Goal: Feedback & Contribution: Leave review/rating

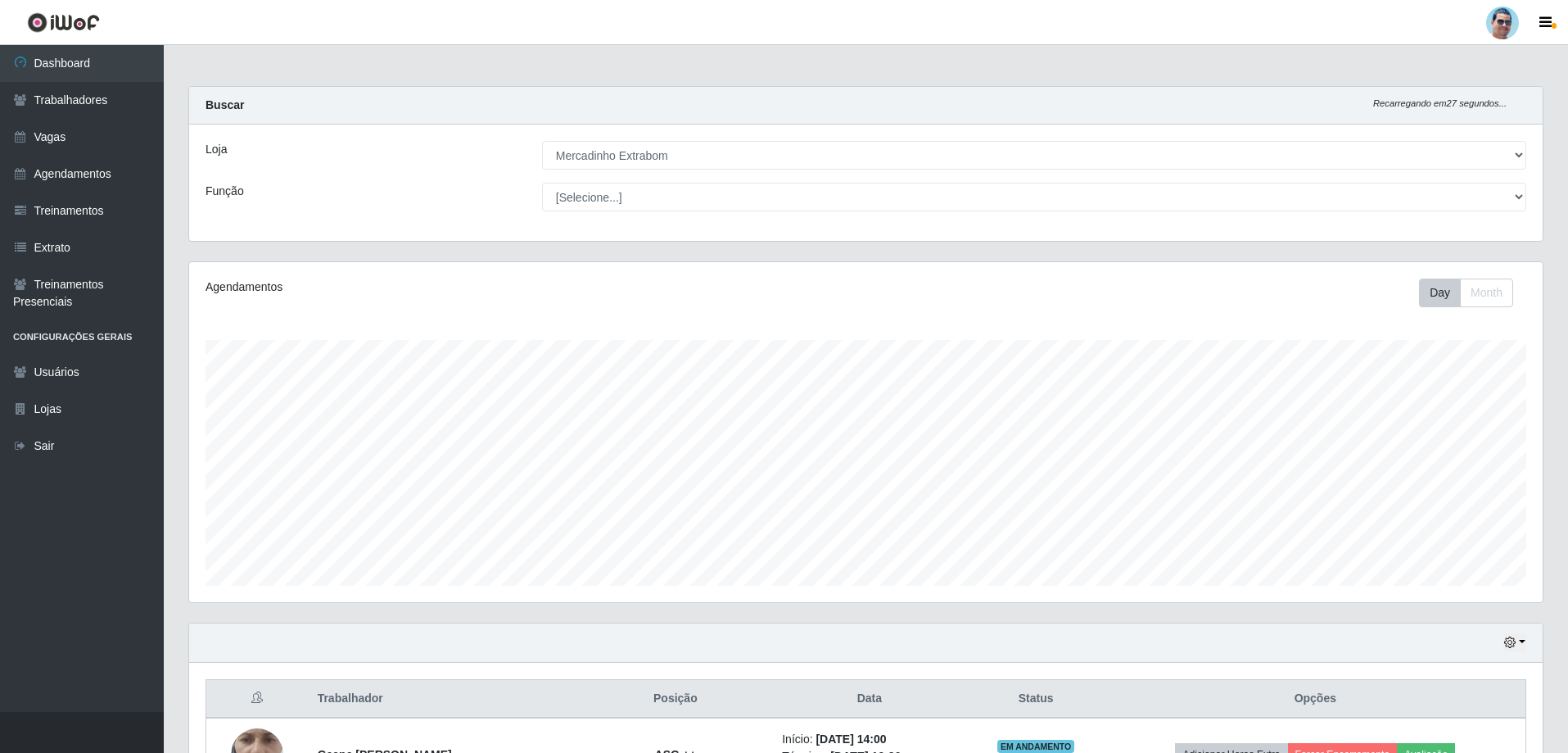
select select "175"
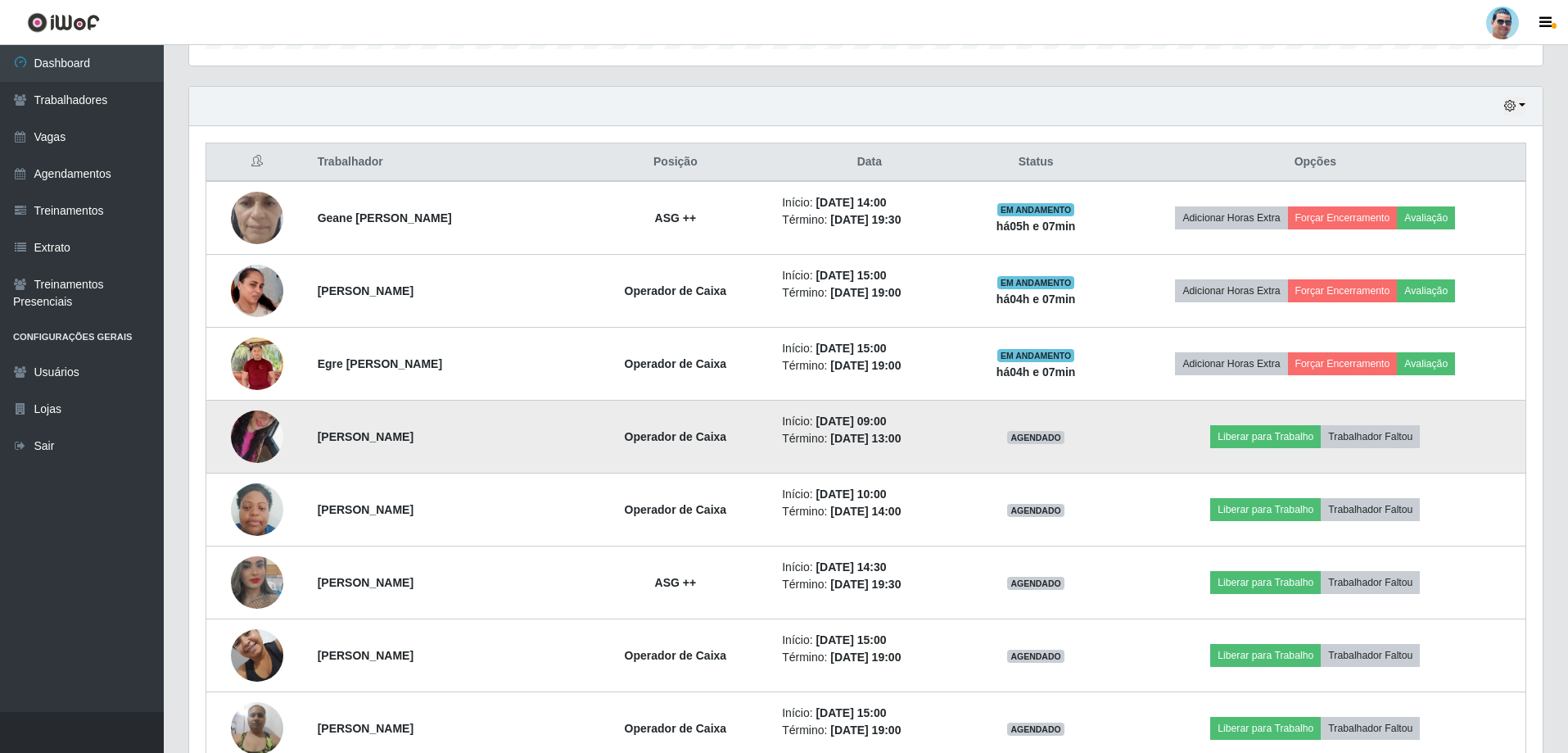
scroll to position [455, 0]
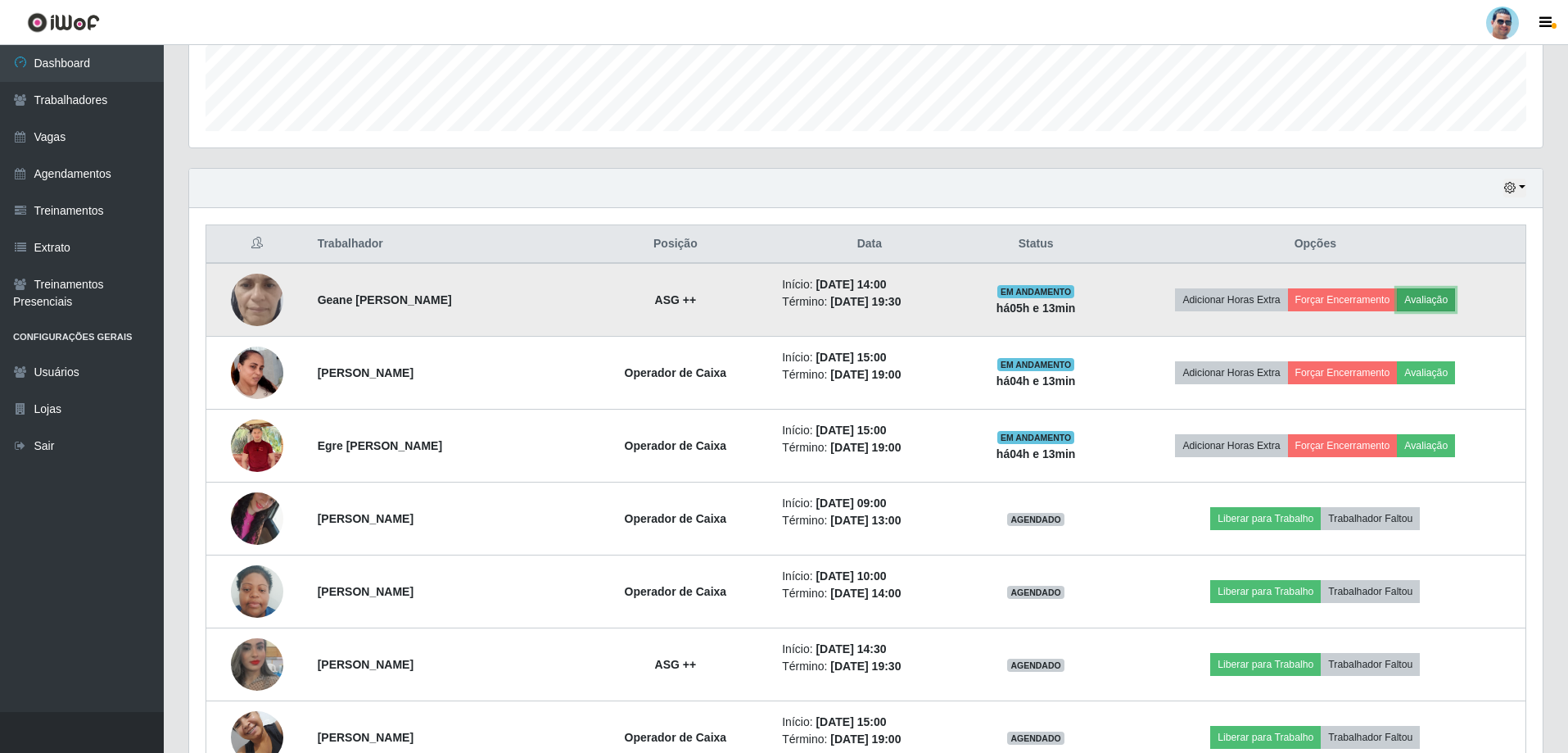
click at [1423, 300] on button "Avaliação" at bounding box center [1425, 299] width 58 height 23
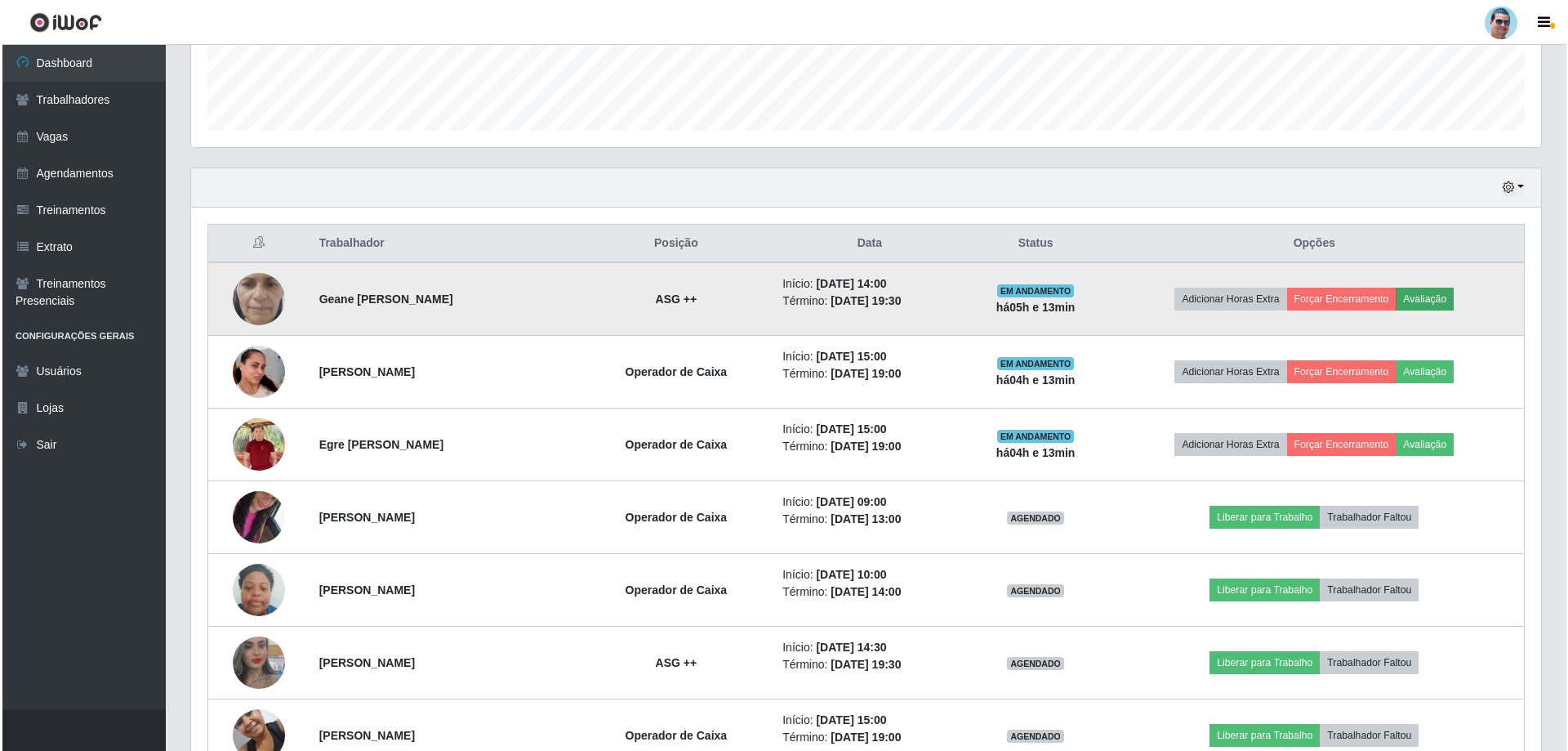
scroll to position [339, 1341]
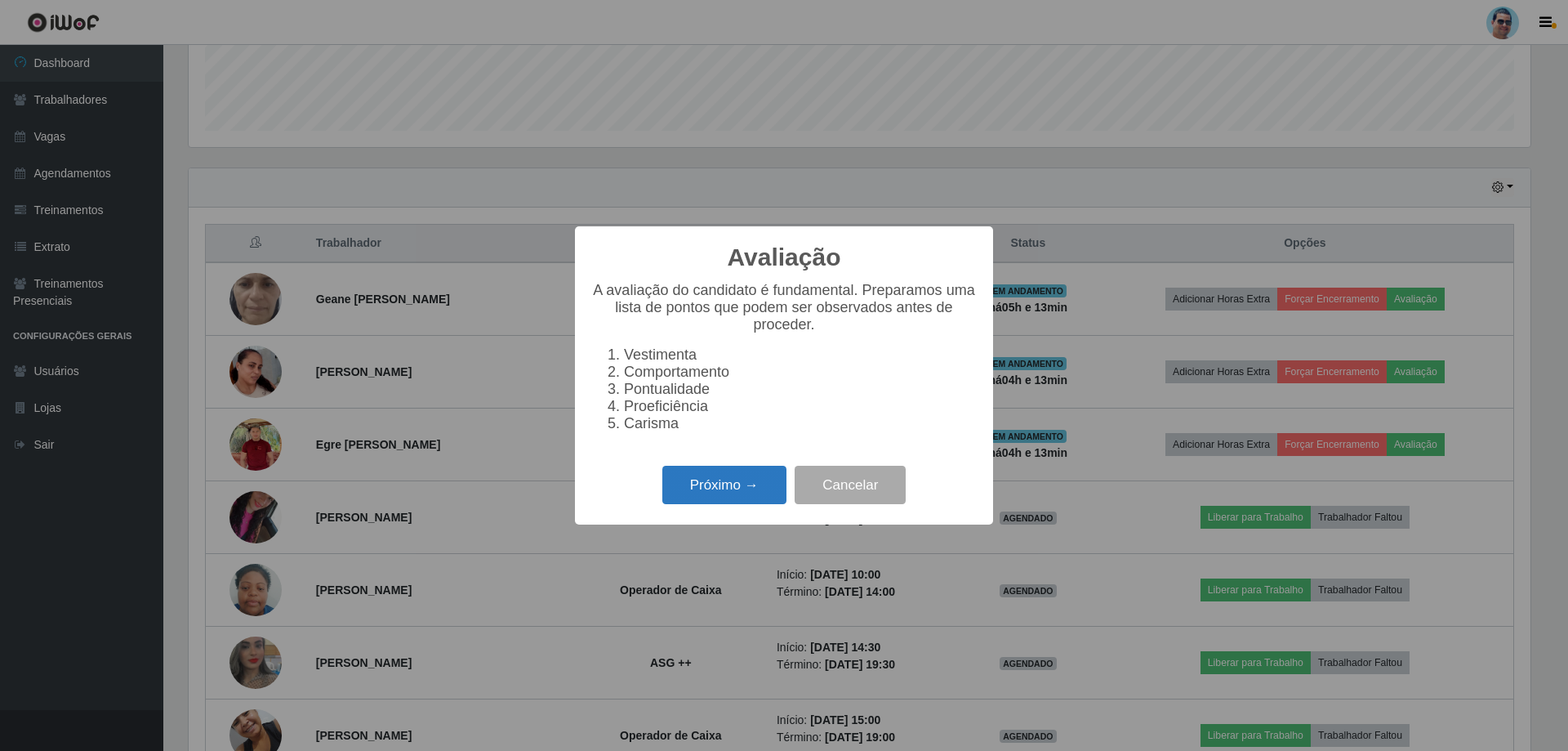
click at [706, 504] on button "Próximo →" at bounding box center [724, 485] width 124 height 39
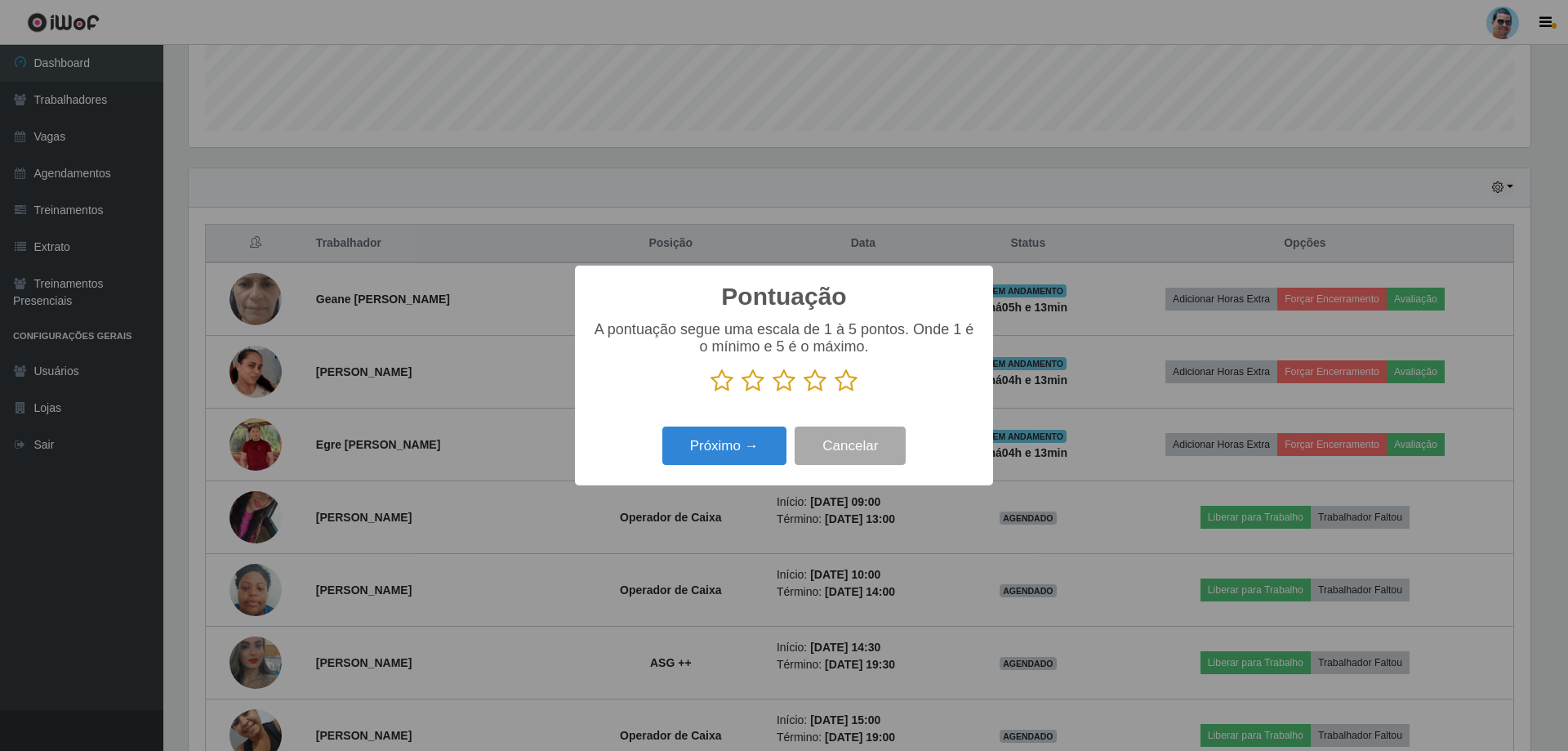
click at [845, 388] on icon at bounding box center [845, 380] width 23 height 24
click at [834, 393] on input "radio" at bounding box center [834, 393] width 0 height 0
click at [754, 460] on button "Próximo →" at bounding box center [724, 445] width 124 height 39
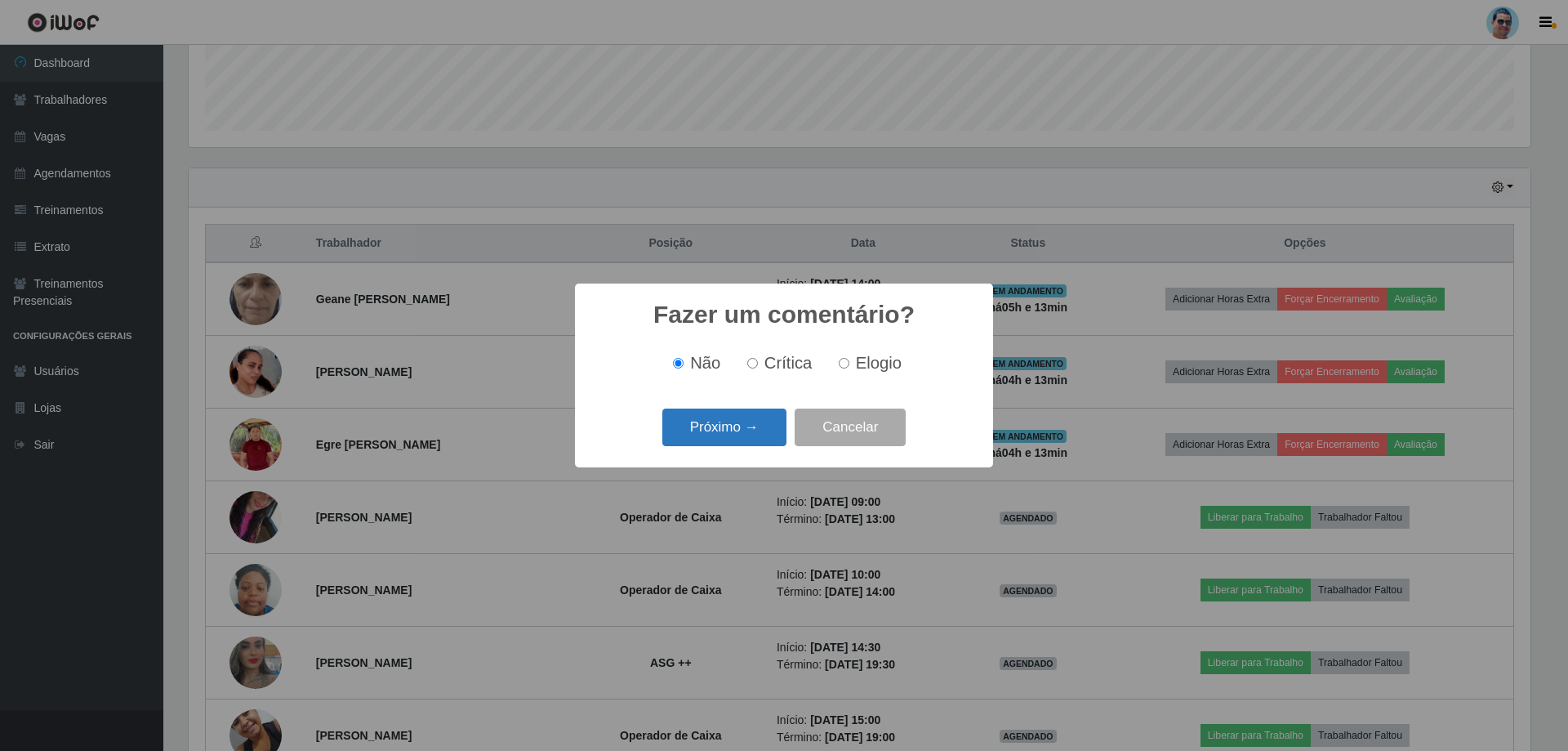
click at [703, 424] on button "Próximo →" at bounding box center [724, 428] width 124 height 39
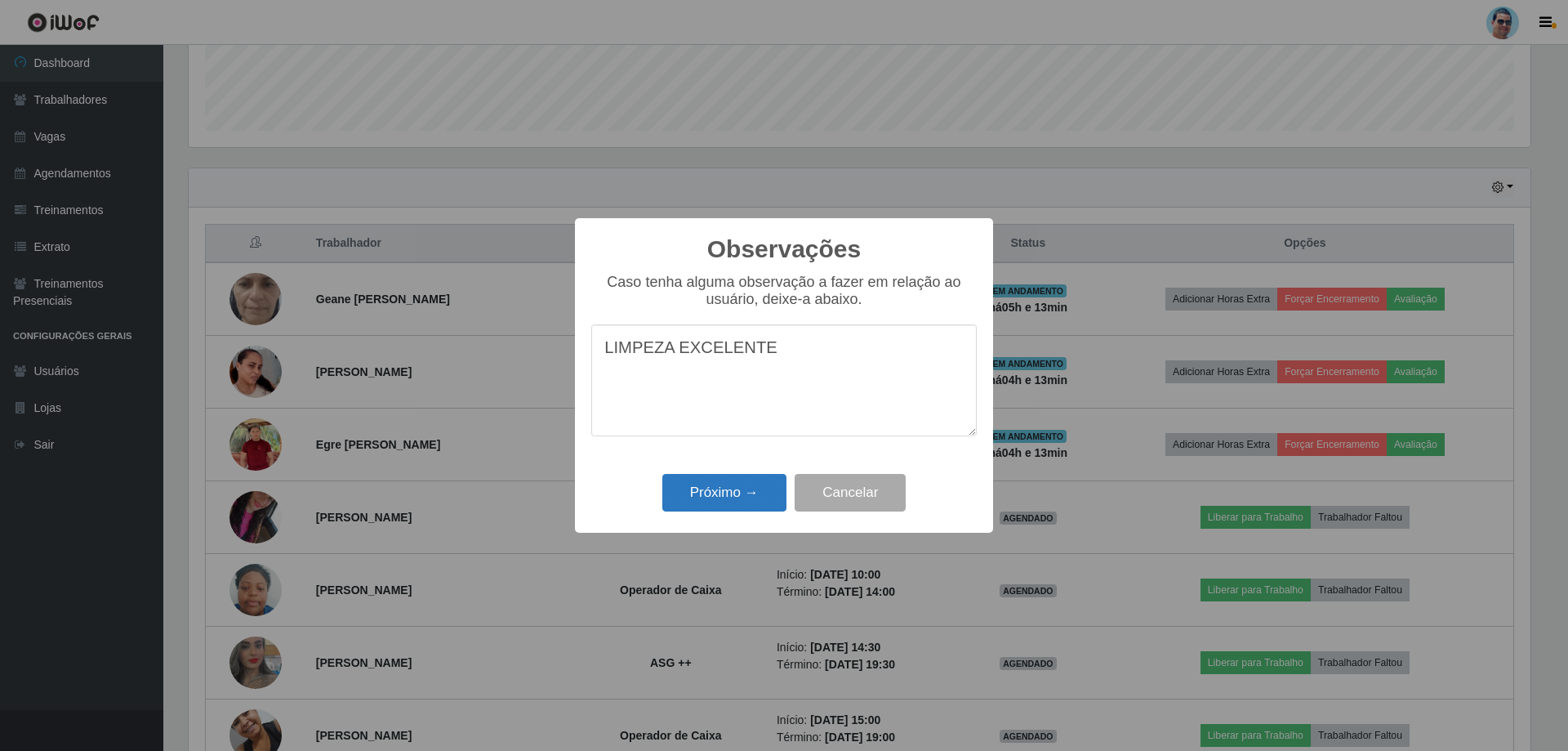
type textarea "LIMPEZA EXCELENTE"
click at [742, 501] on button "Próximo →" at bounding box center [724, 493] width 124 height 39
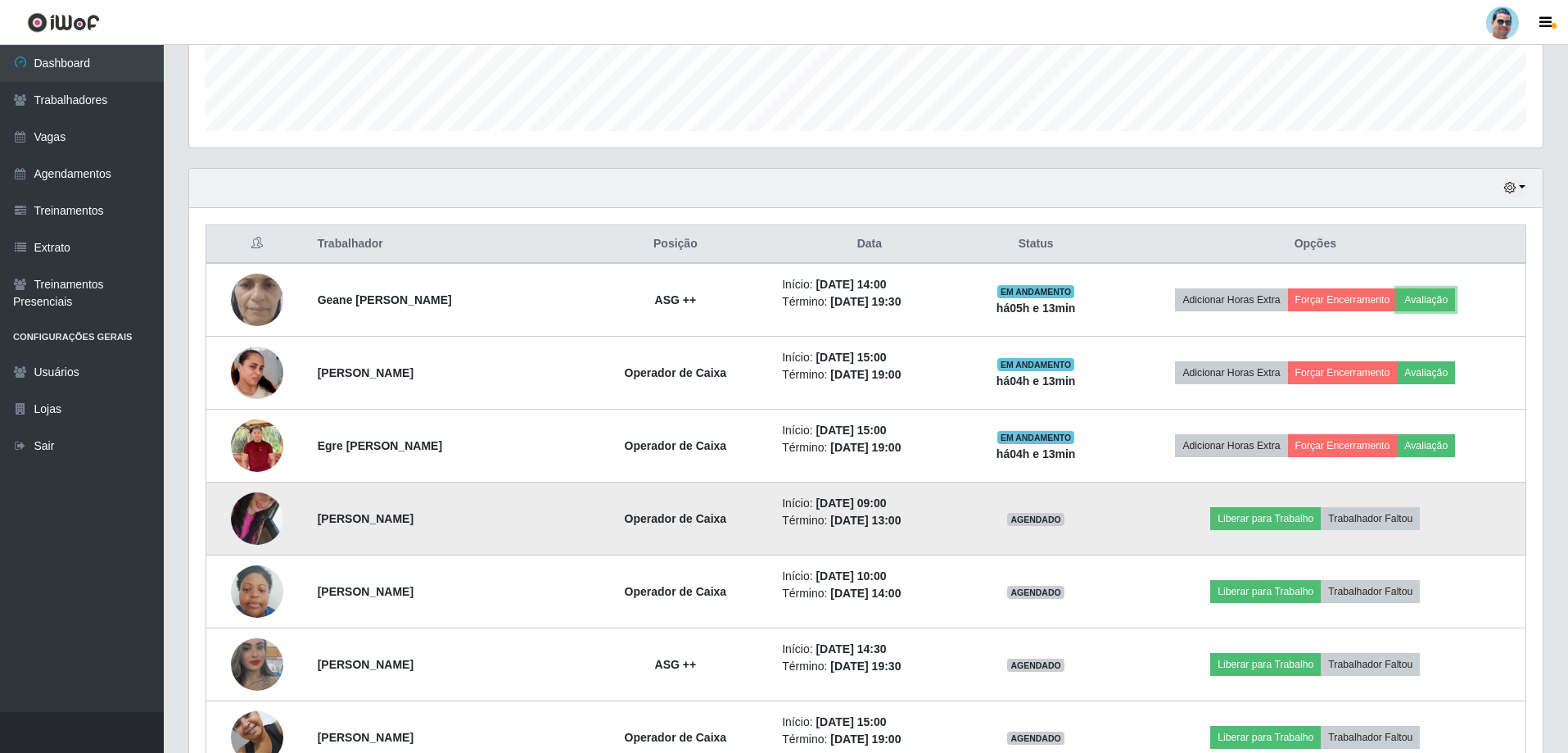
scroll to position [340, 1353]
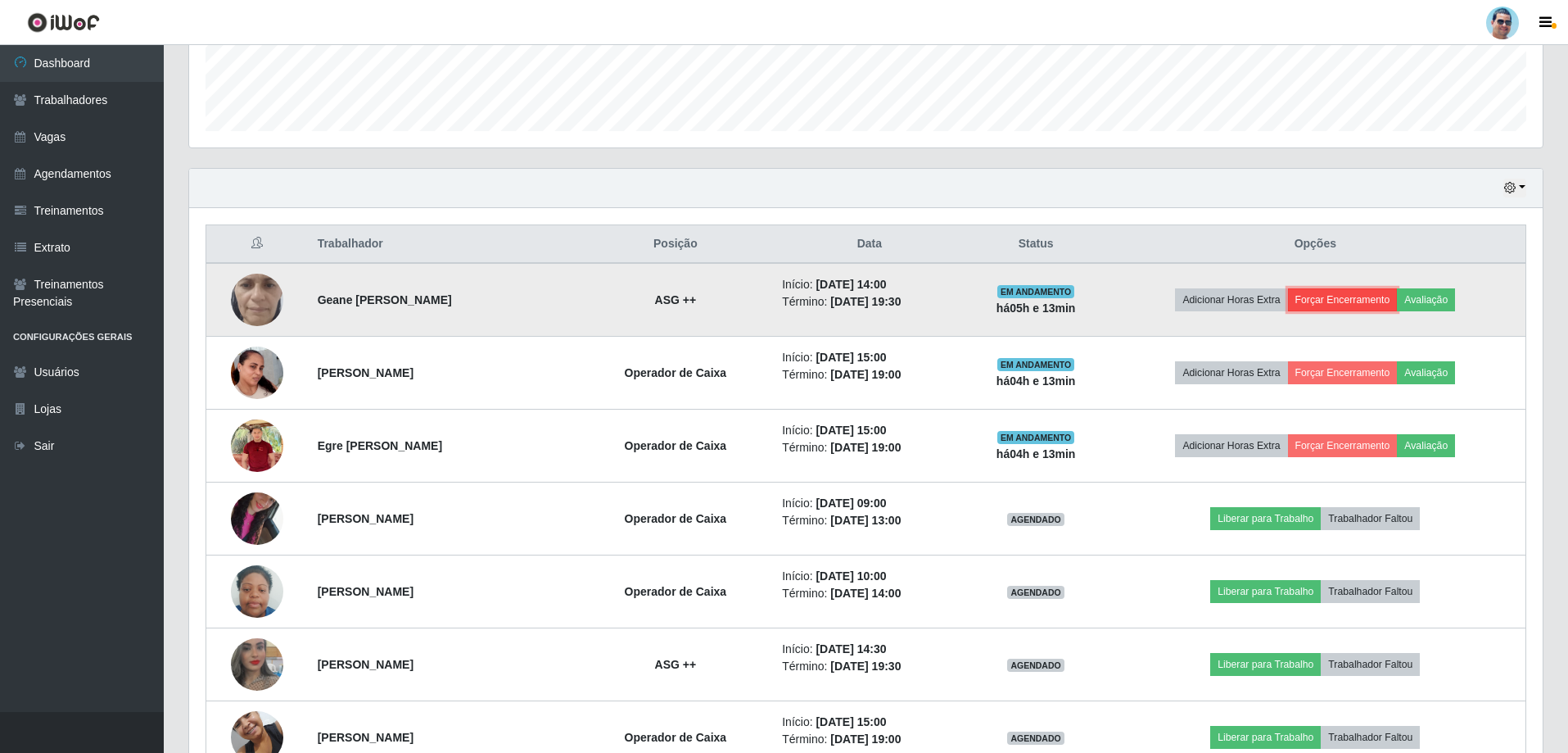
click at [1364, 301] on button "Forçar Encerramento" at bounding box center [1342, 299] width 110 height 23
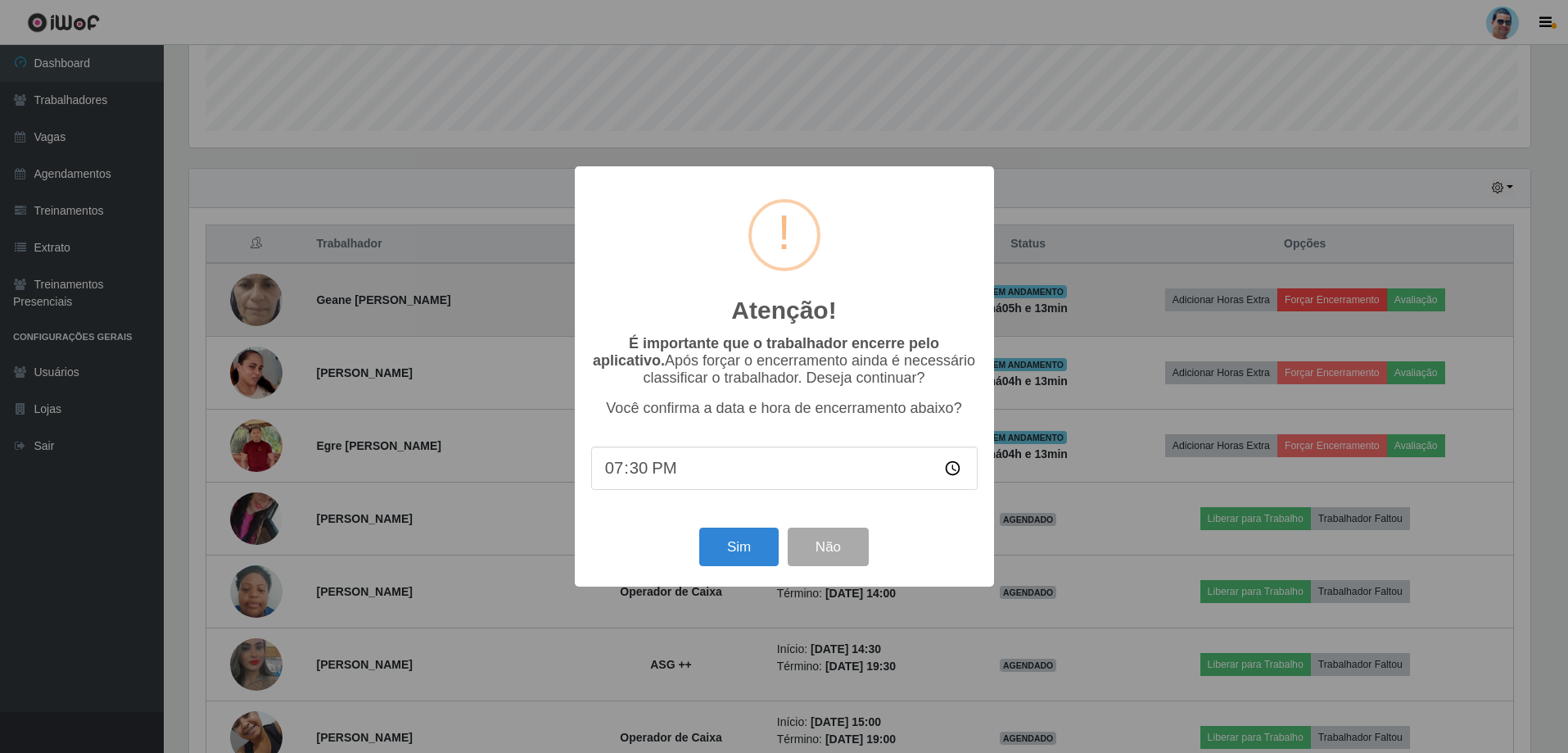
scroll to position [340, 1345]
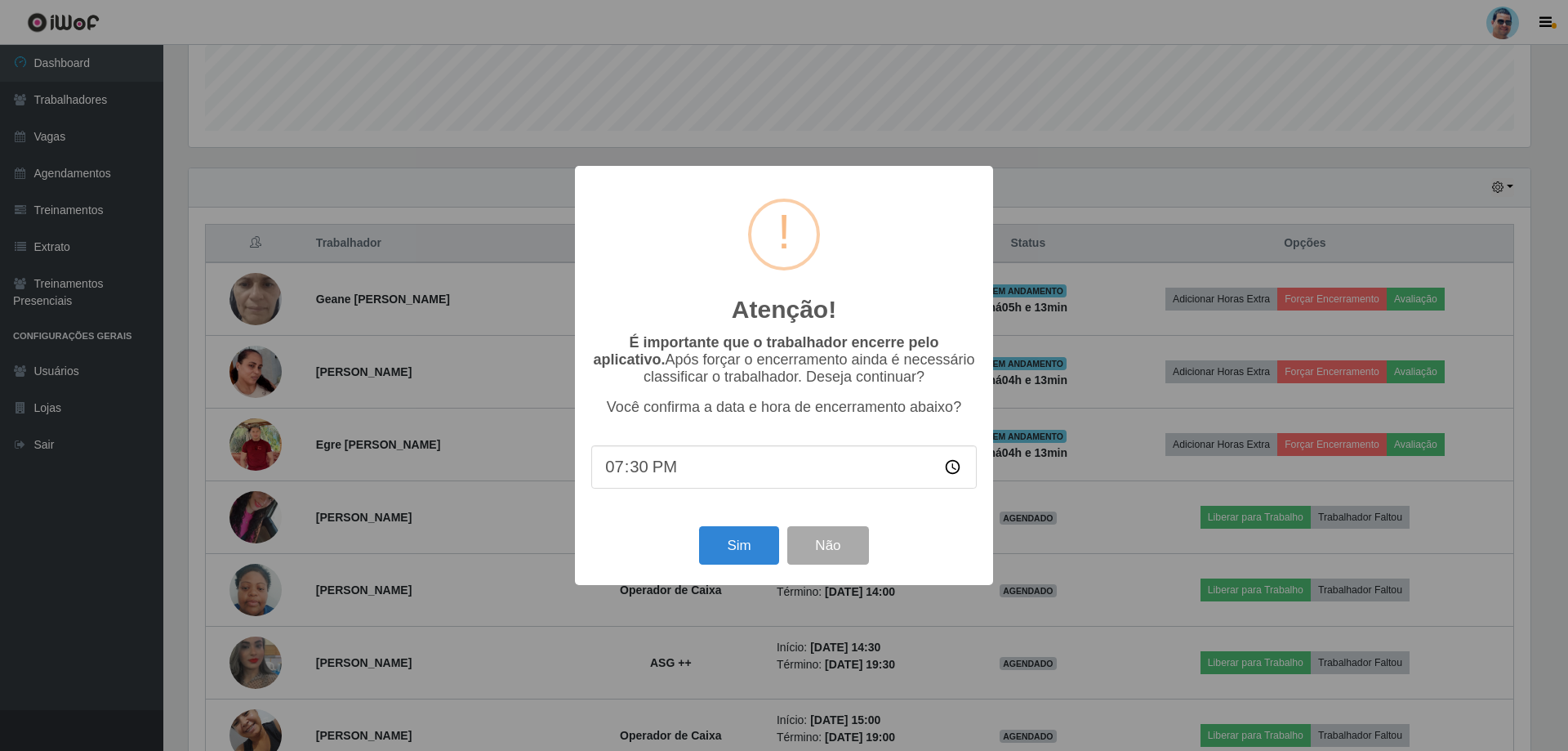
click at [638, 476] on input "19:30" at bounding box center [784, 467] width 386 height 44
type input "19:08"
click at [711, 531] on button "Sim" at bounding box center [738, 545] width 79 height 39
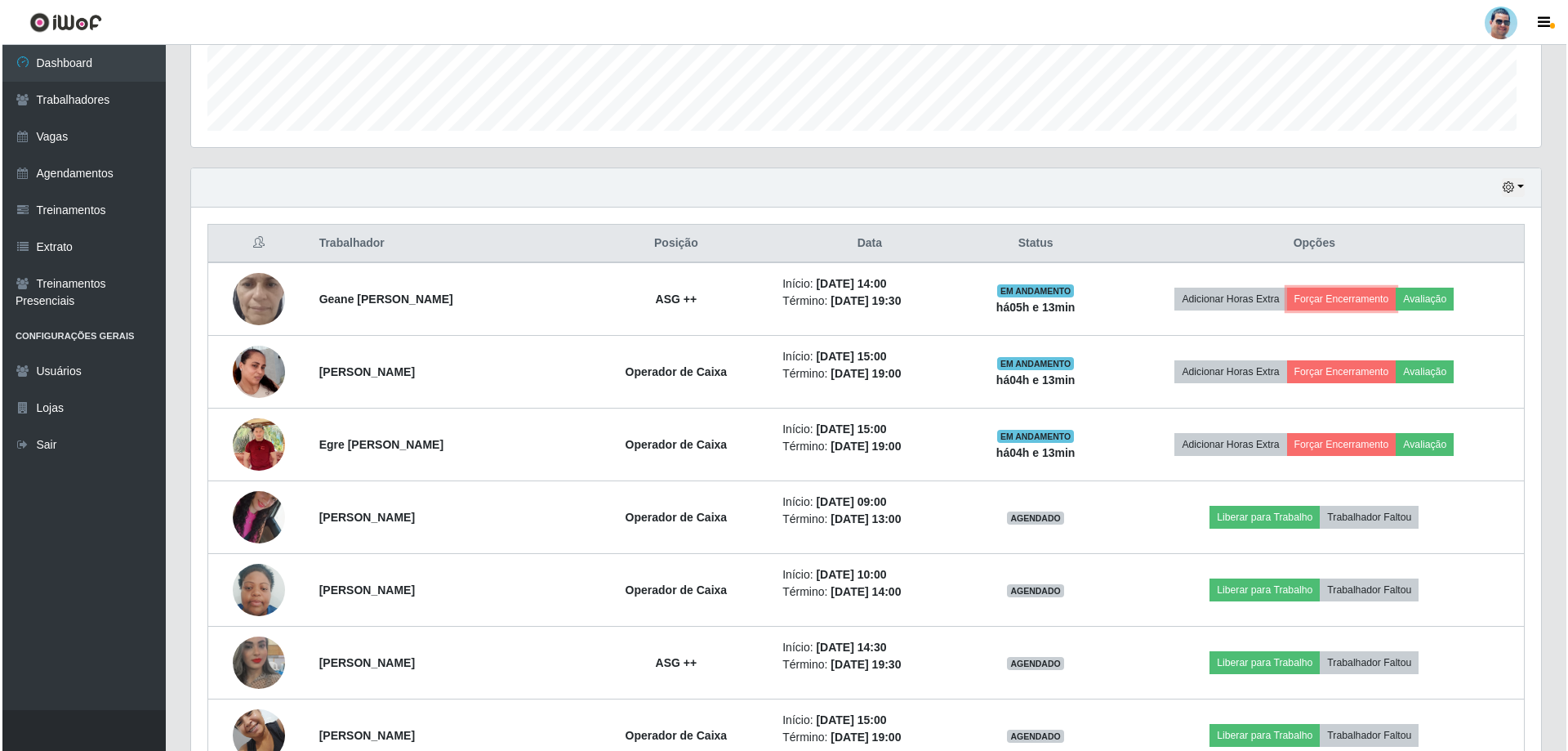
scroll to position [339, 1350]
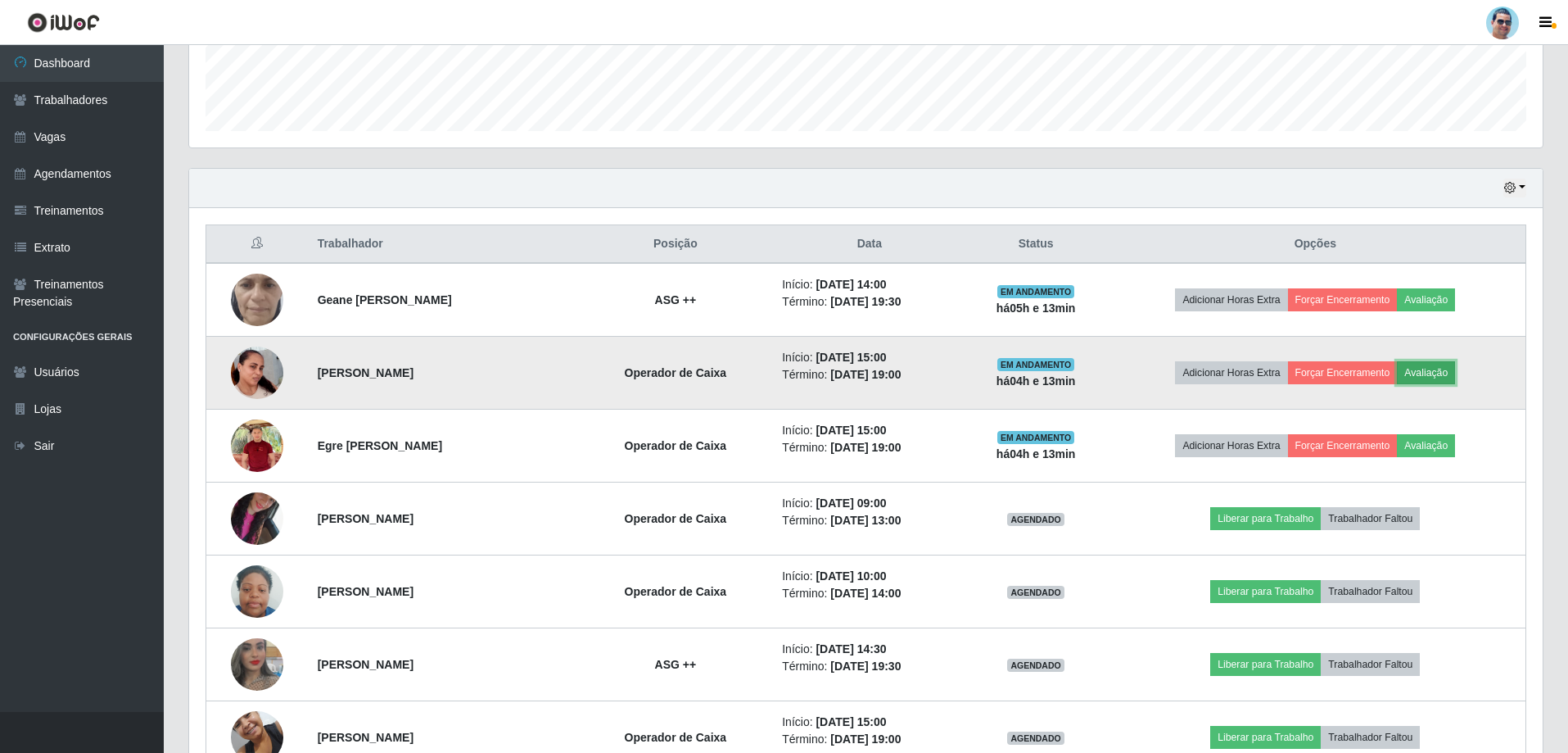
click at [1441, 370] on button "Avaliação" at bounding box center [1425, 372] width 58 height 23
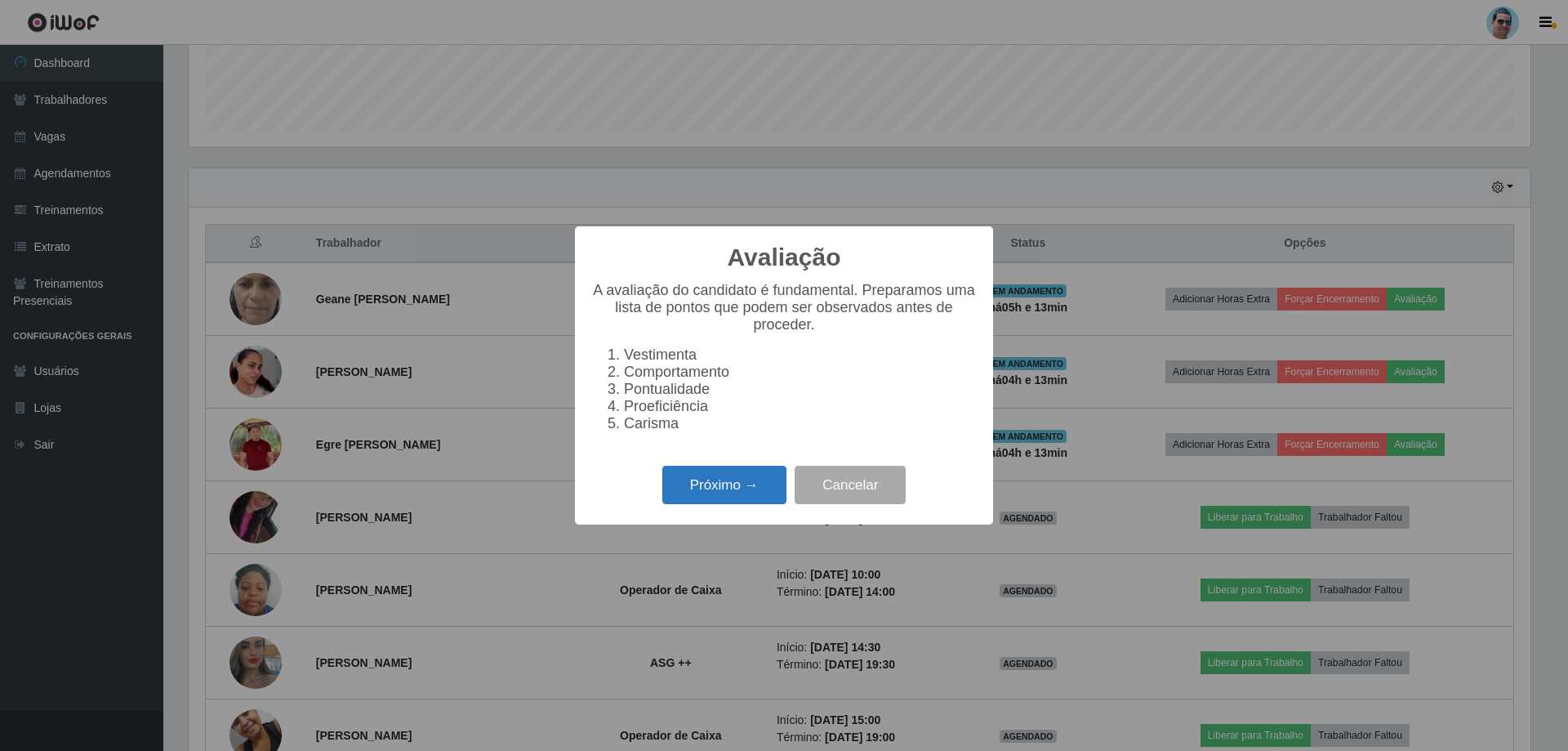
click at [744, 491] on button "Próximo →" at bounding box center [724, 485] width 124 height 39
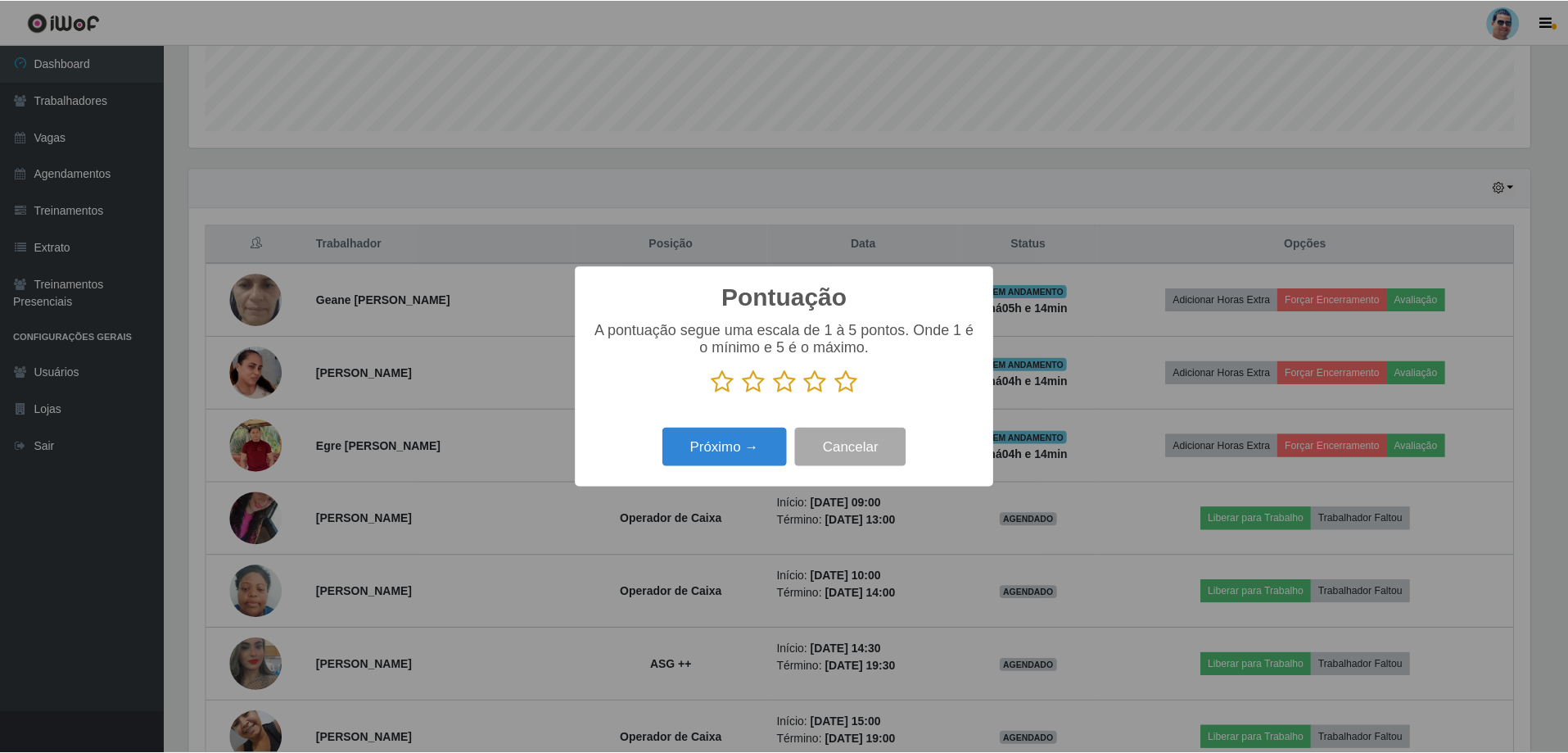
scroll to position [44, 0]
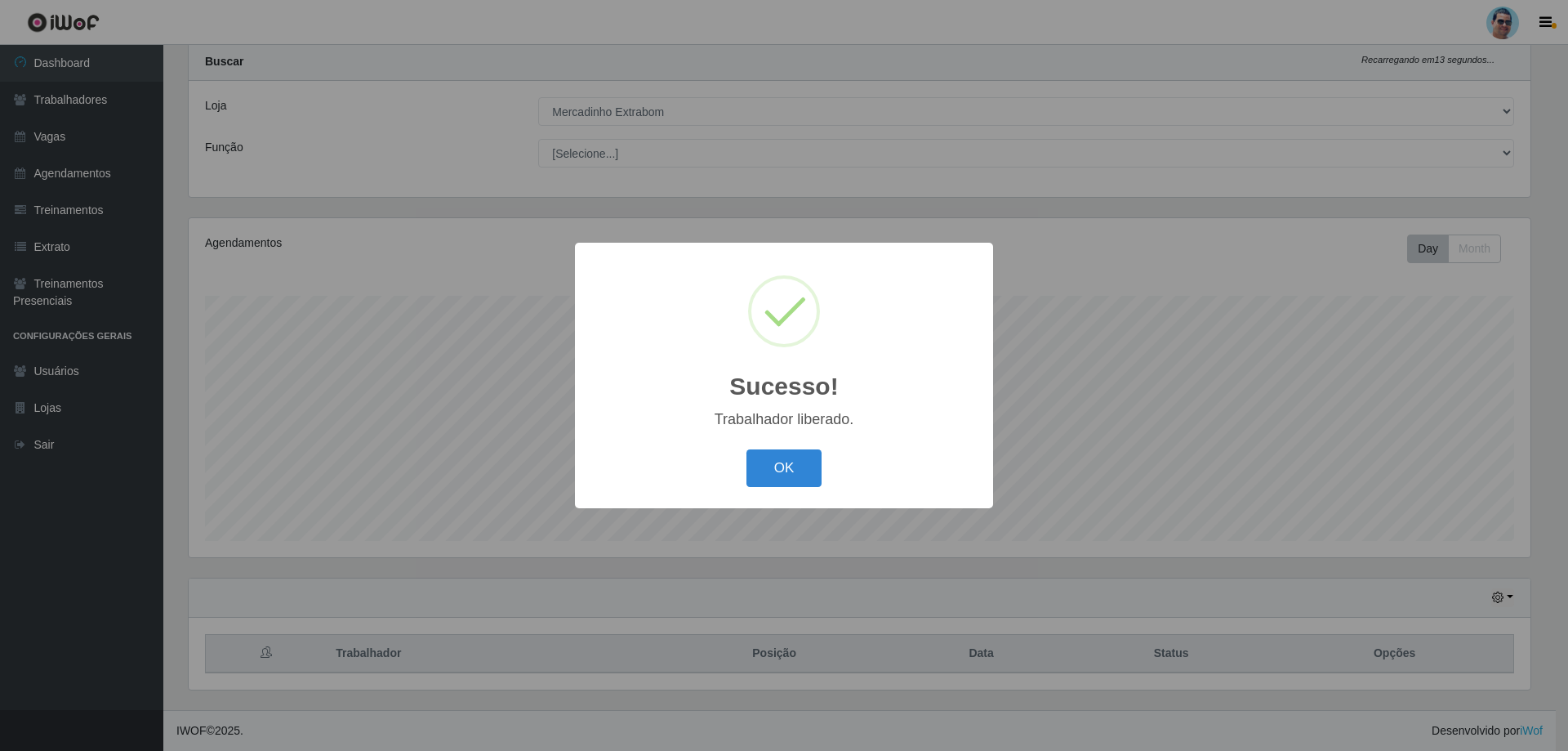
click at [845, 373] on div "Sucesso! ×" at bounding box center [784, 335] width 386 height 152
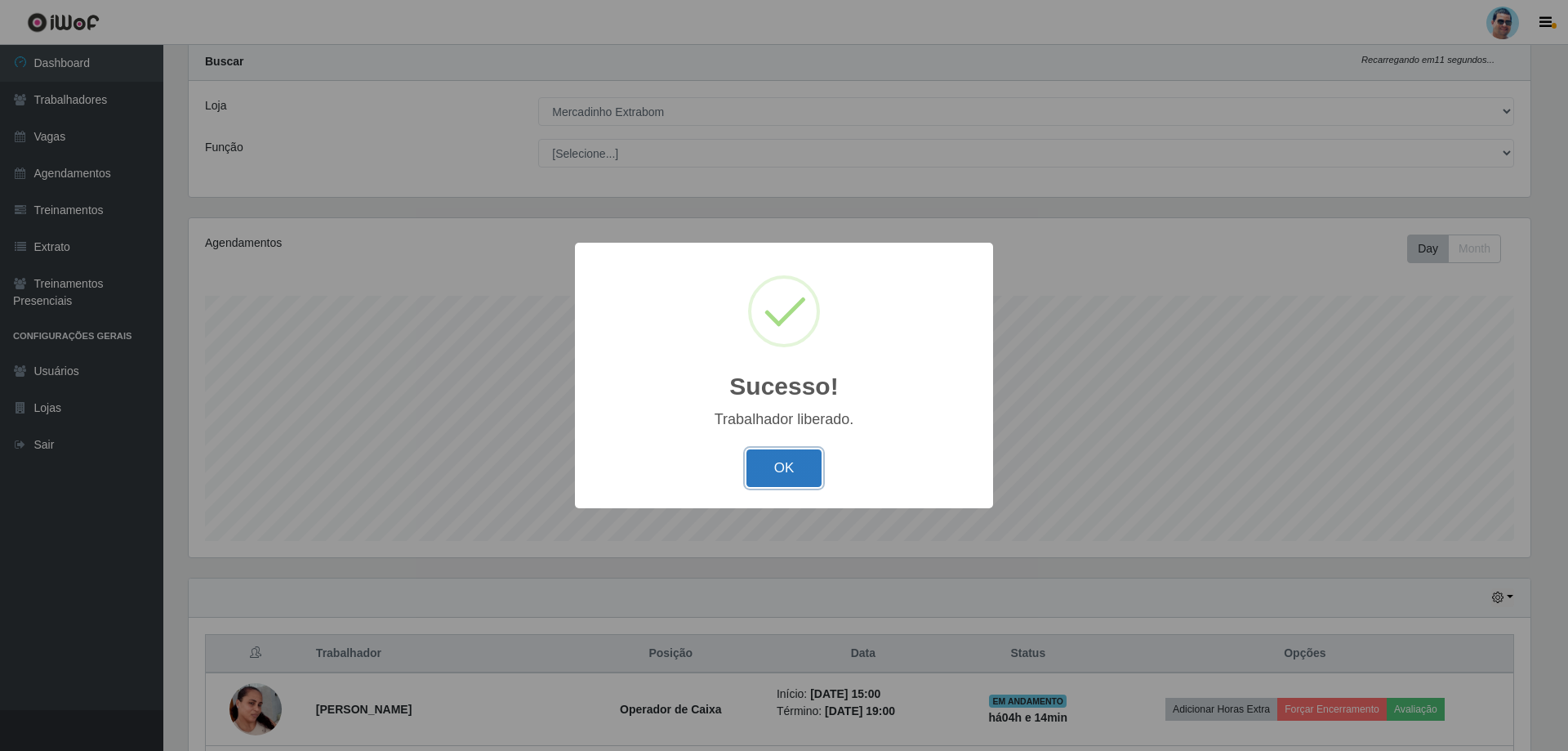
click at [808, 481] on button "OK" at bounding box center [784, 469] width 76 height 39
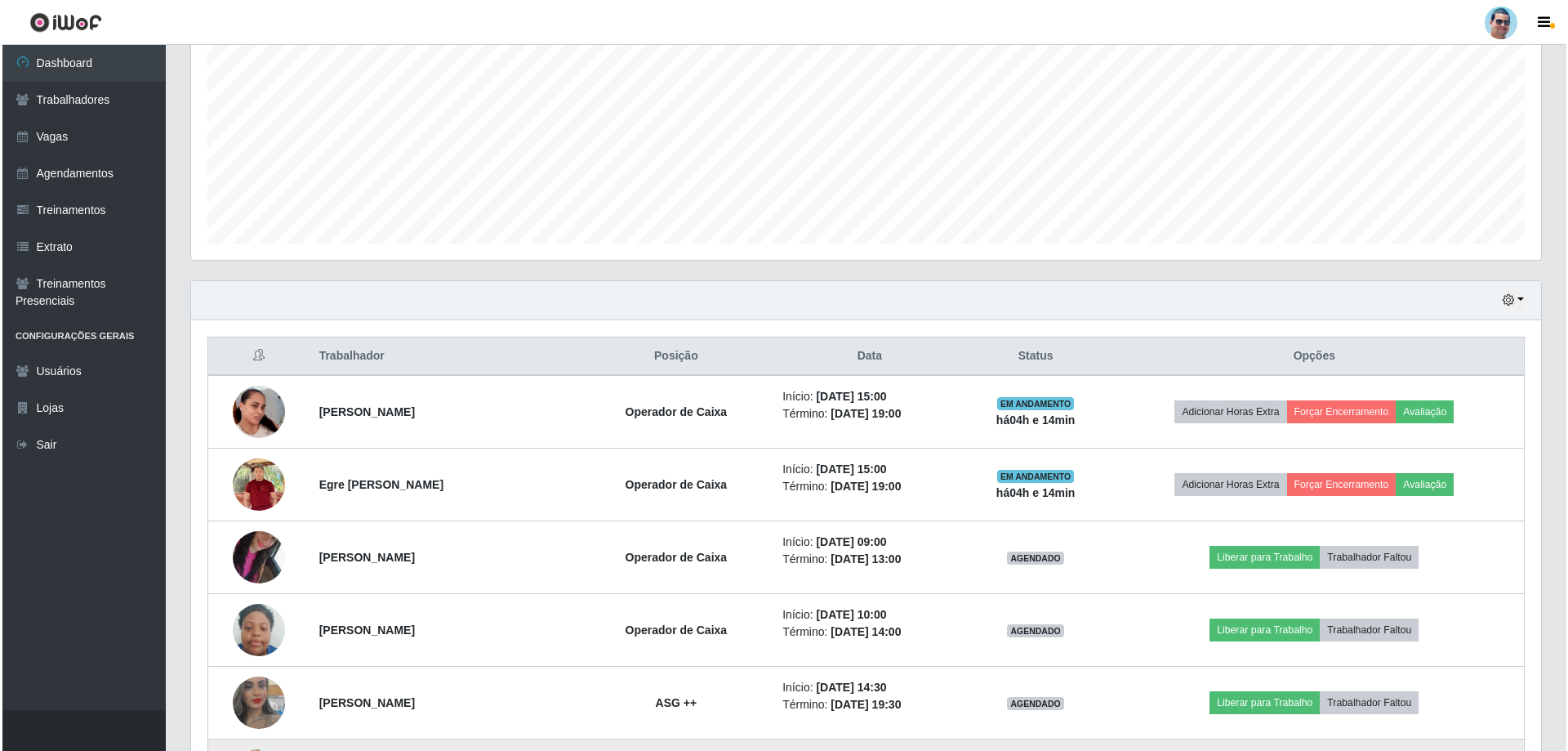
scroll to position [452, 0]
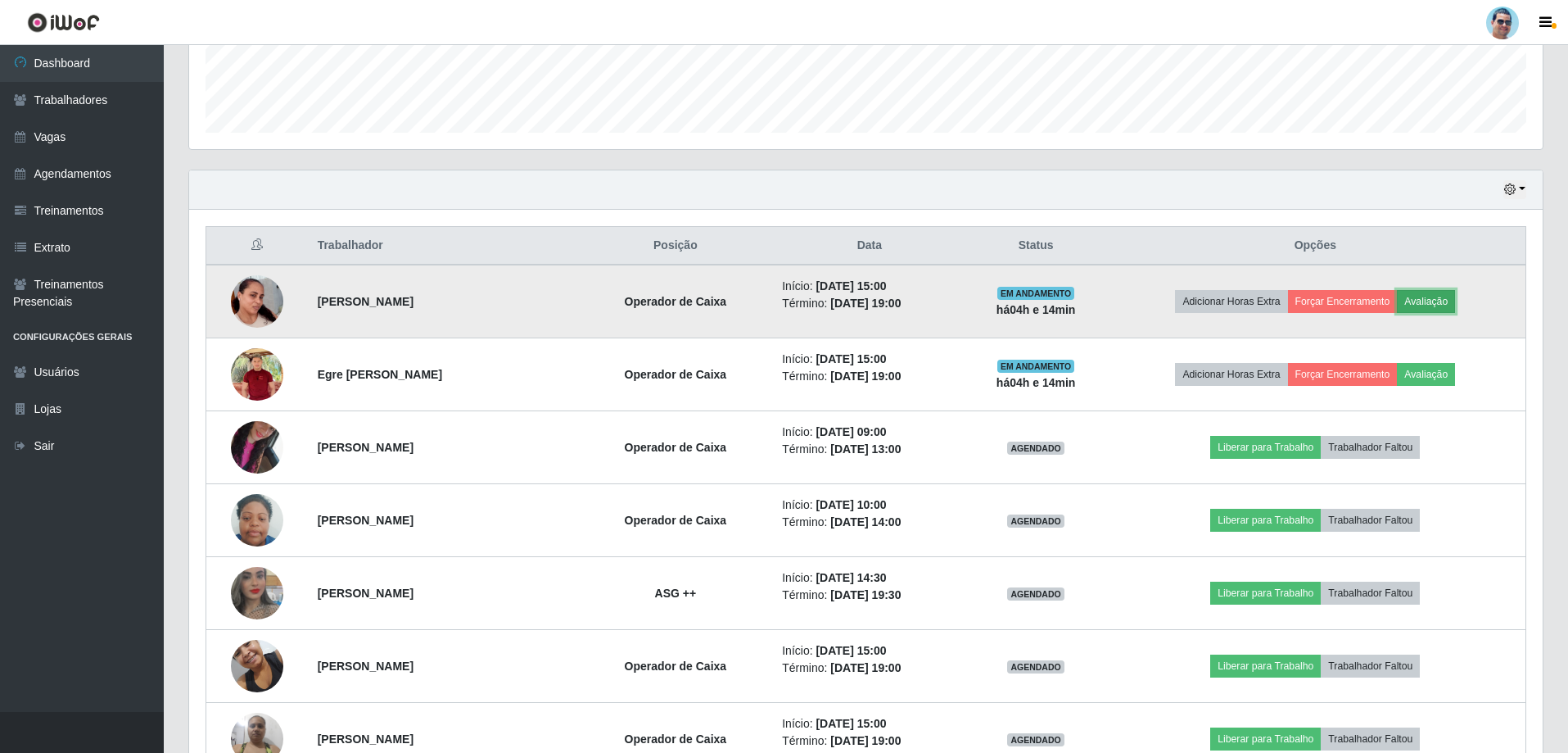
click at [1441, 305] on button "Avaliação" at bounding box center [1425, 301] width 58 height 23
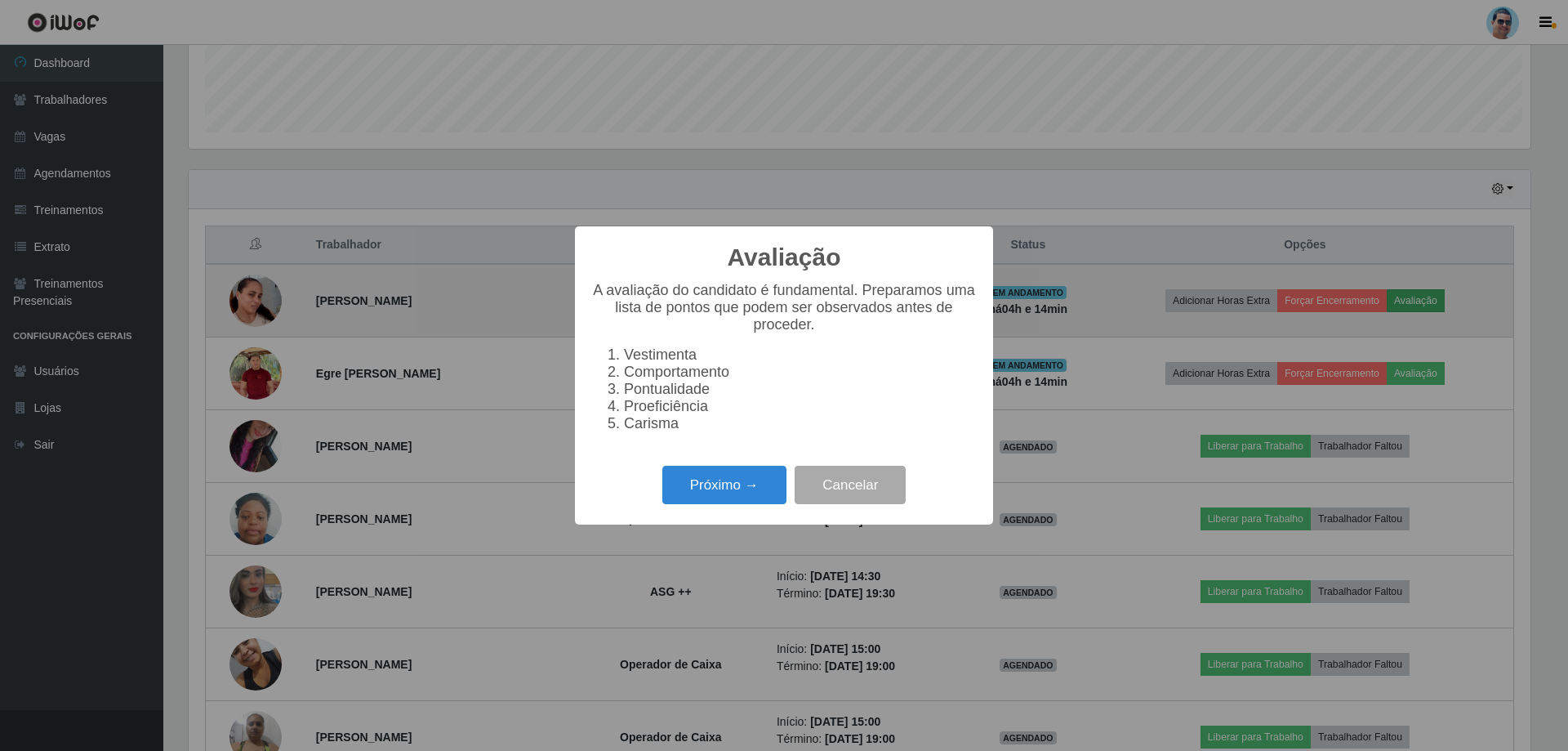
scroll to position [339, 1341]
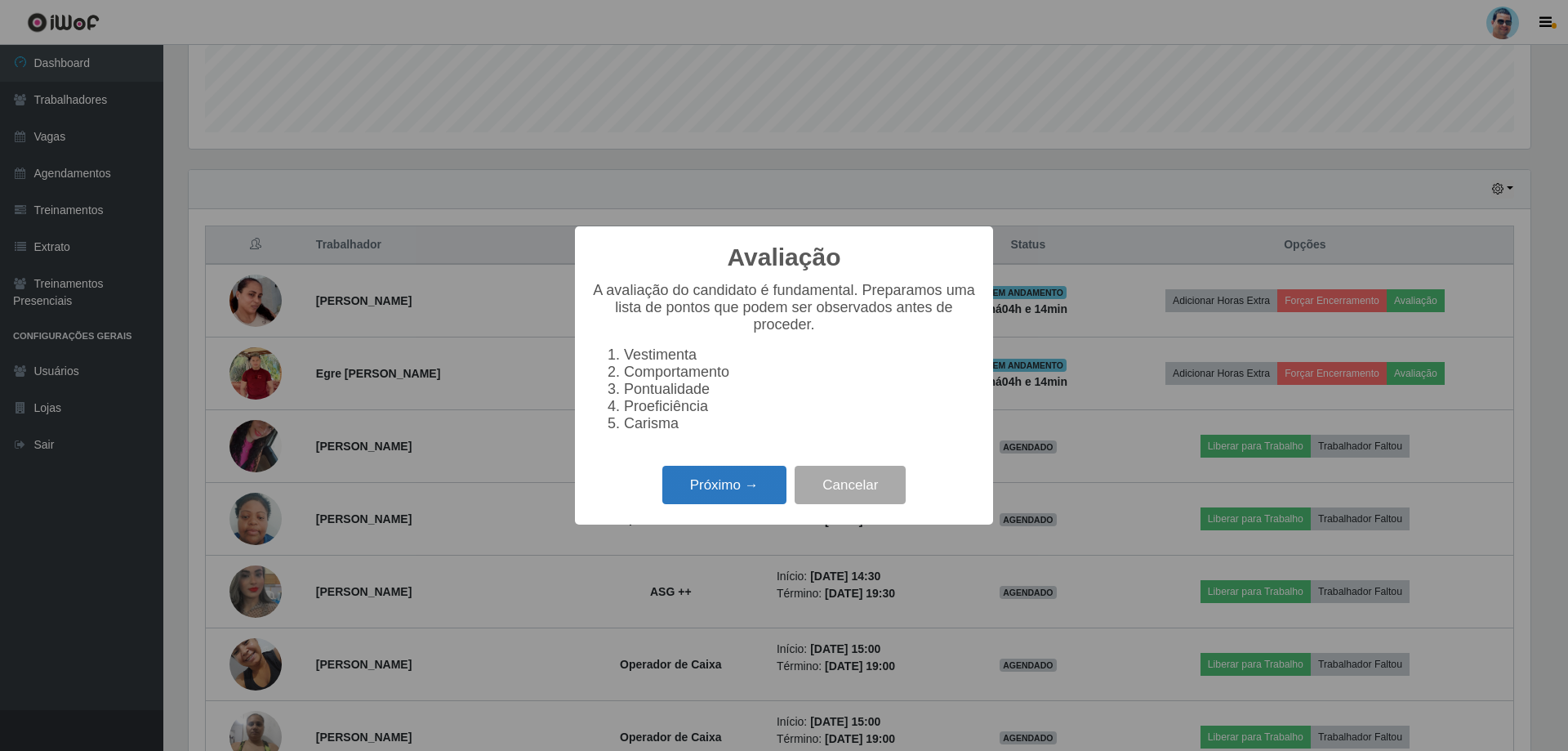
click at [684, 483] on button "Próximo →" at bounding box center [724, 485] width 124 height 39
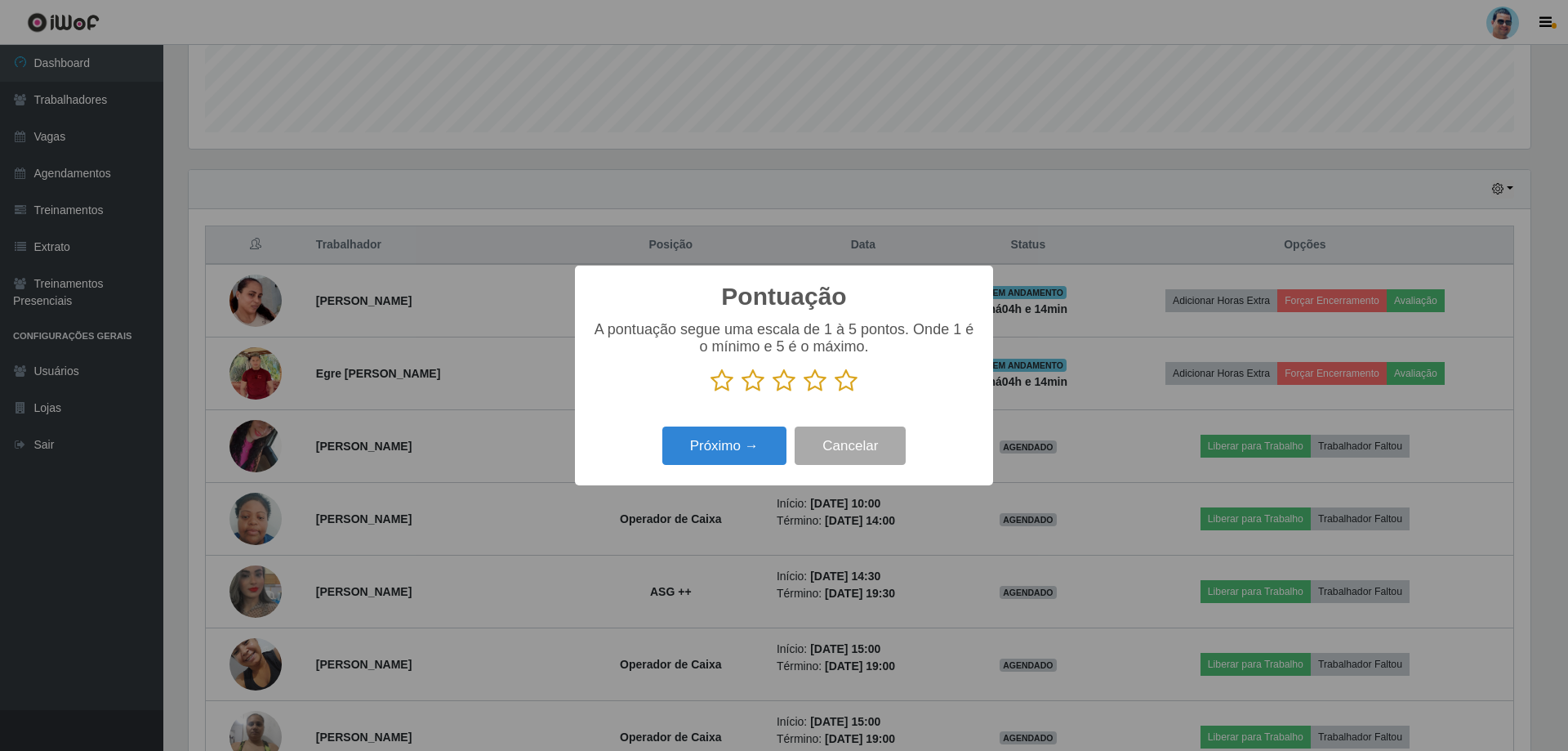
scroll to position [816674, 815162]
click at [844, 388] on icon at bounding box center [845, 380] width 23 height 24
click at [834, 393] on input "radio" at bounding box center [834, 393] width 0 height 0
click at [700, 452] on button "Próximo →" at bounding box center [724, 445] width 124 height 39
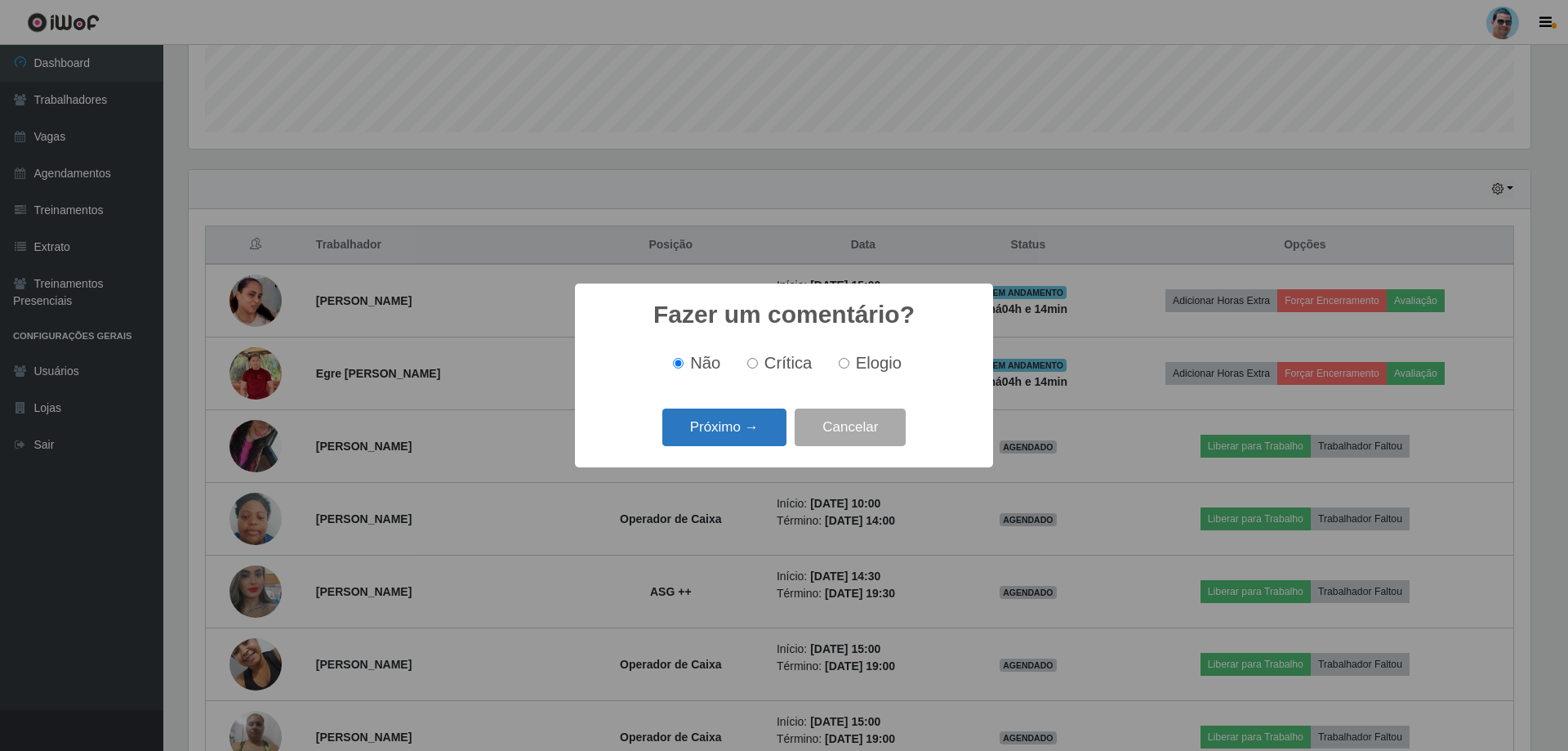
click at [721, 421] on button "Próximo →" at bounding box center [724, 428] width 124 height 39
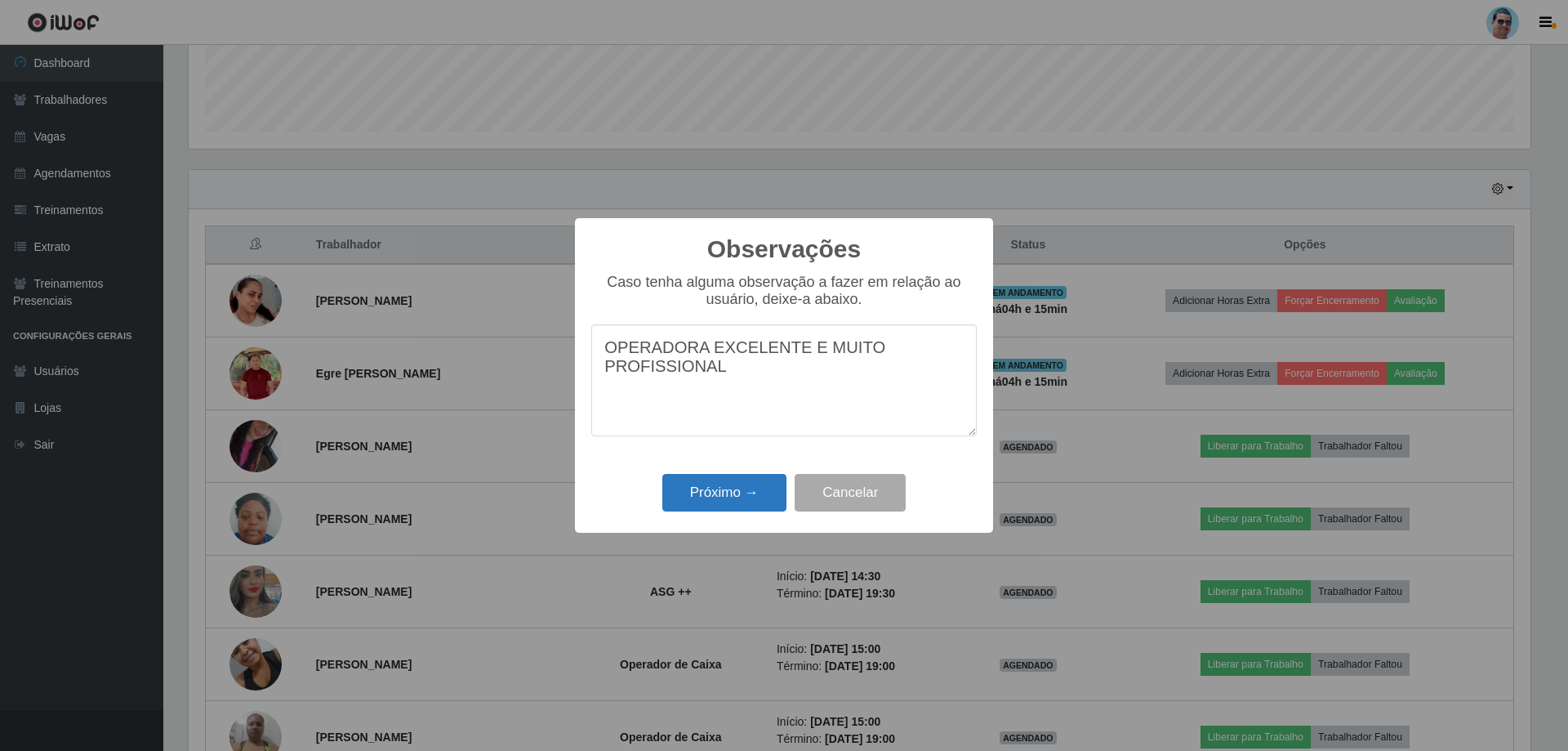
type textarea "OPERADORA EXCELENTE E MUITO PROFISSIONAL"
click at [759, 494] on button "Próximo →" at bounding box center [724, 493] width 124 height 39
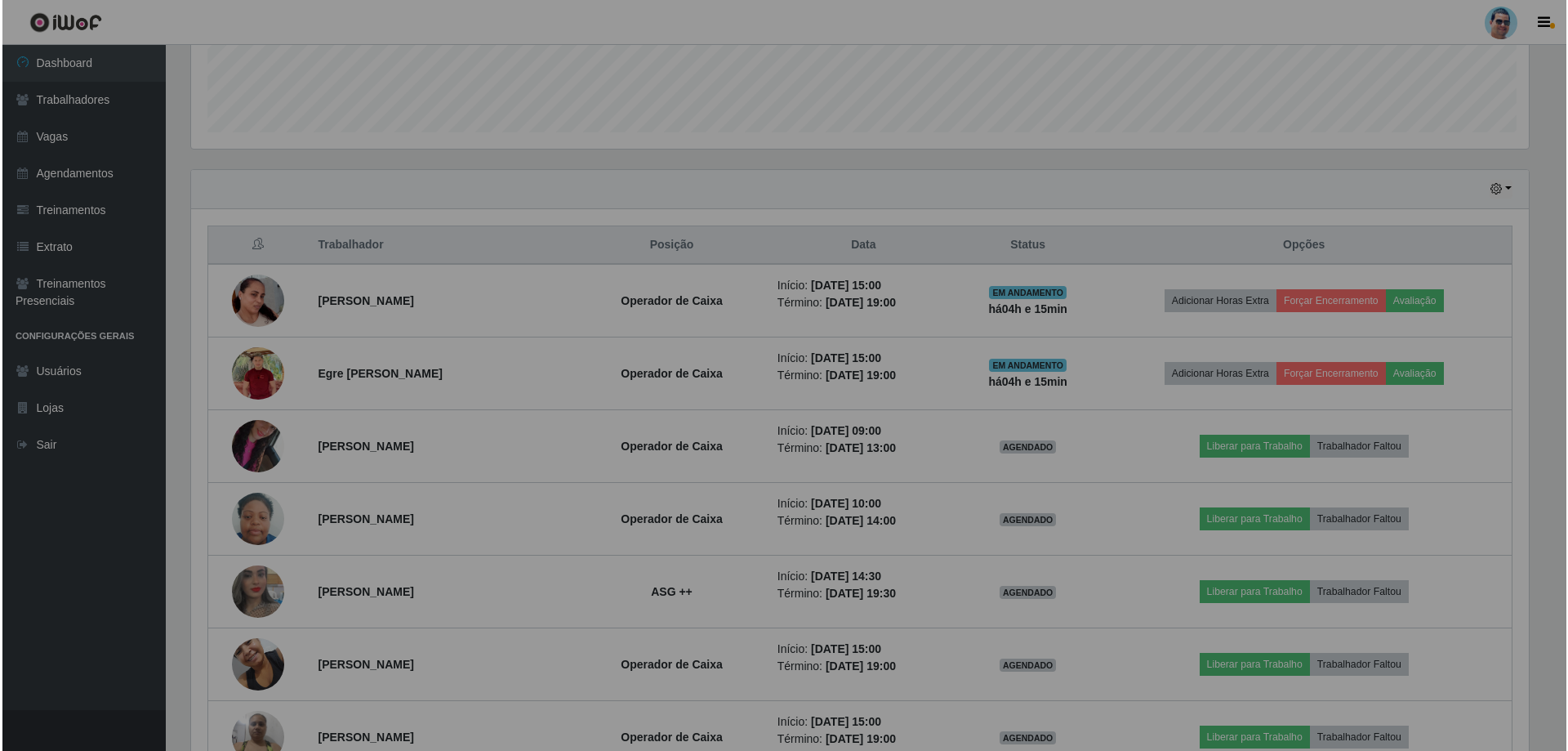
scroll to position [339, 1350]
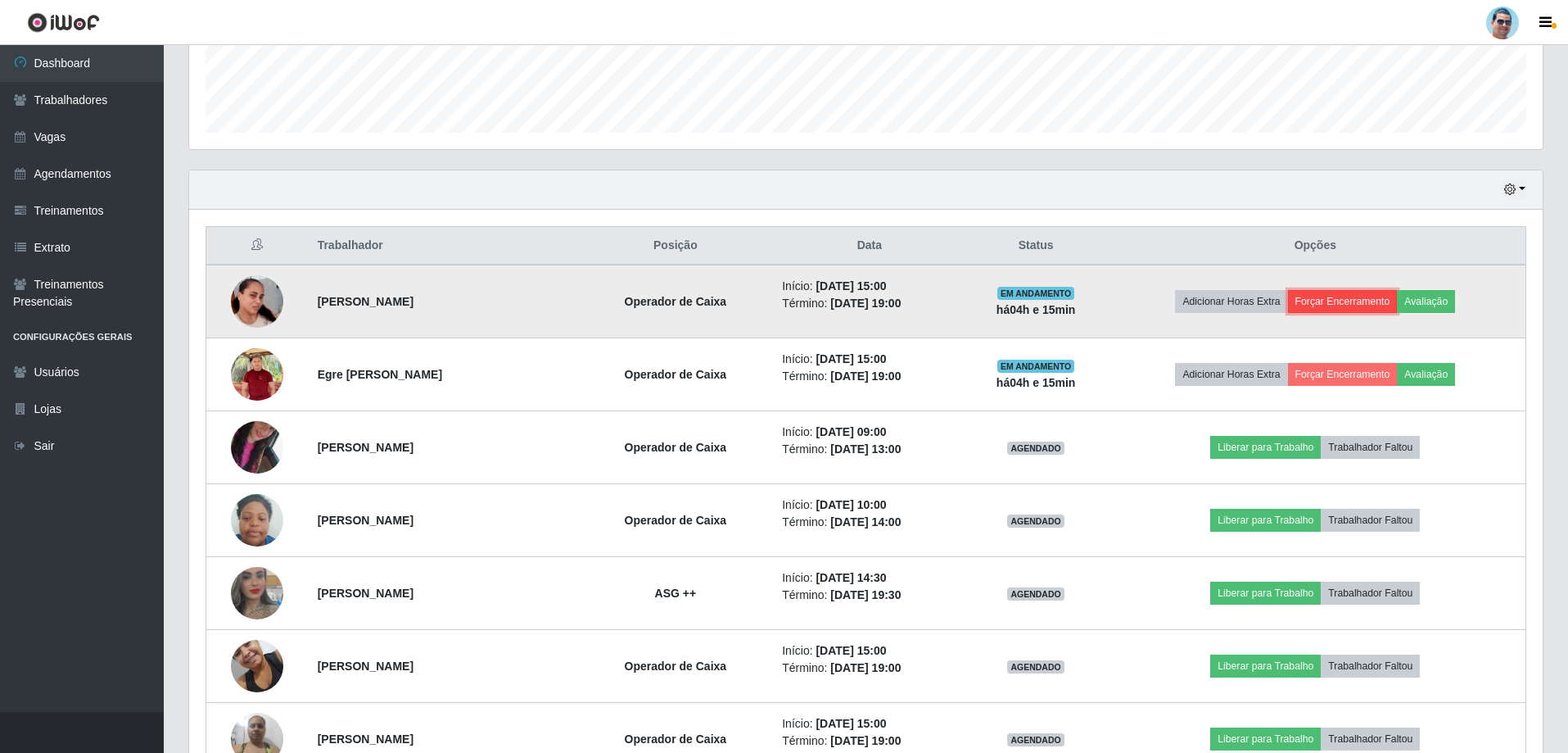
click at [1371, 295] on button "Forçar Encerramento" at bounding box center [1342, 301] width 110 height 23
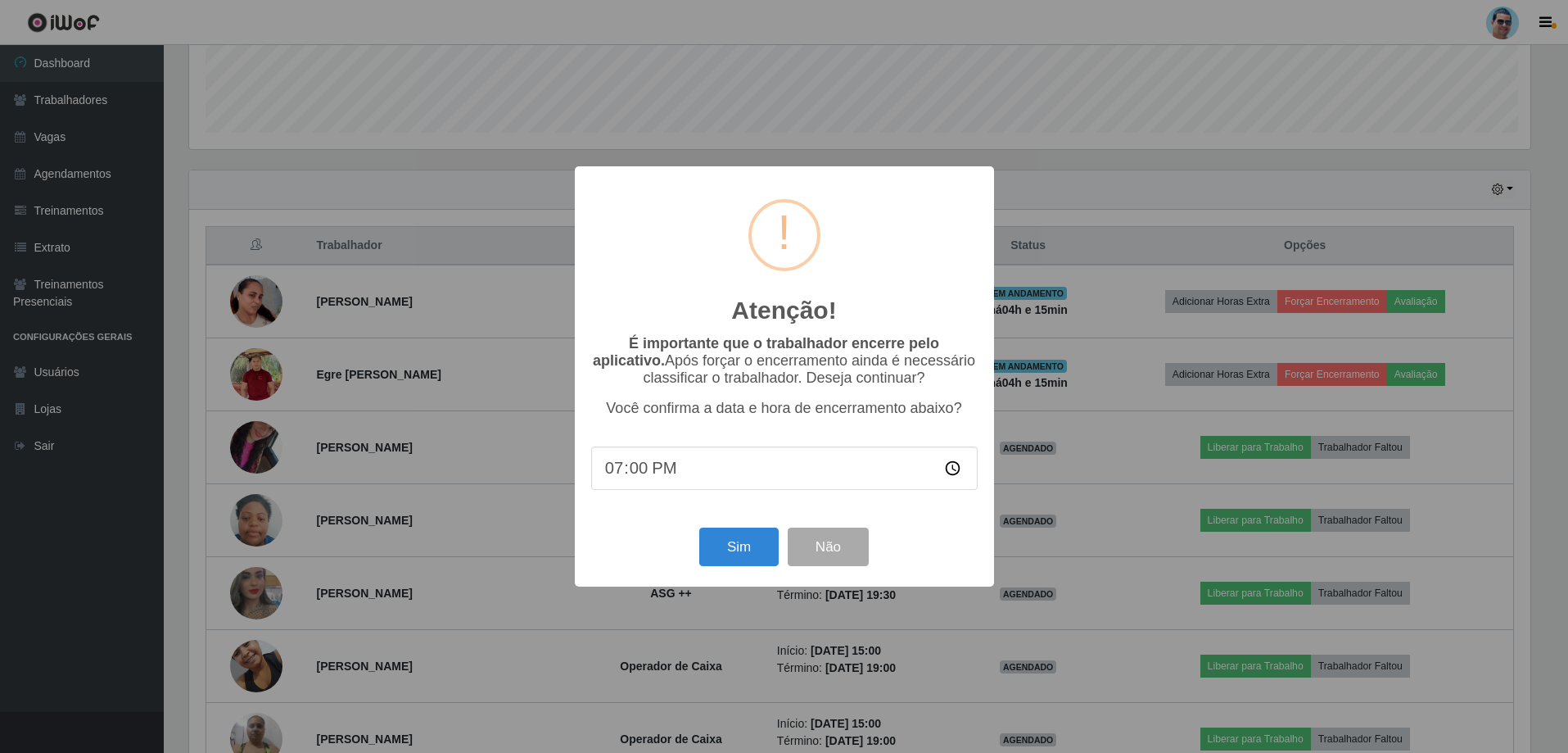
scroll to position [340, 1345]
click at [644, 466] on input "19:00" at bounding box center [786, 468] width 387 height 44
type input "19:08"
click at [742, 548] on button "Sim" at bounding box center [740, 546] width 80 height 39
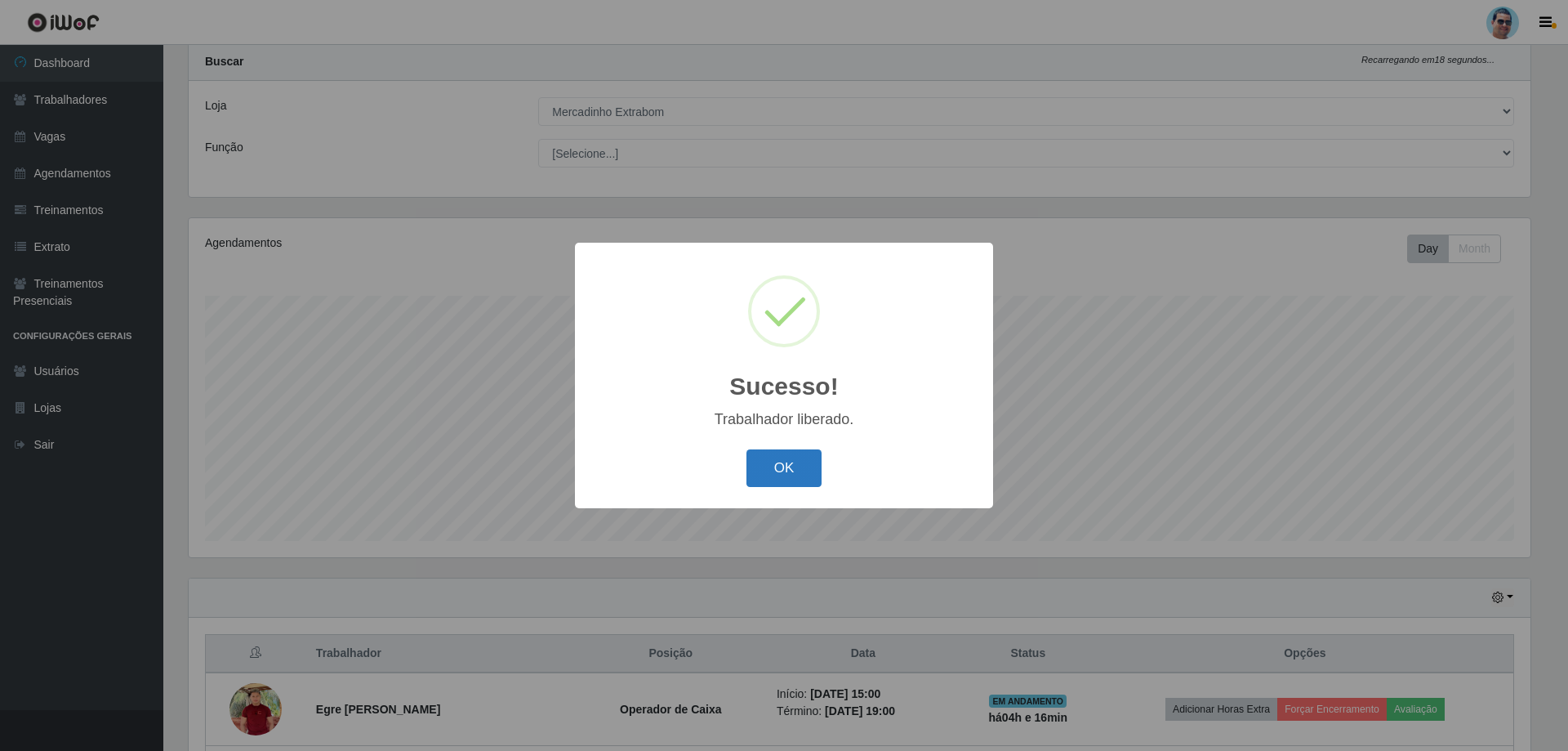
click at [797, 462] on button "OK" at bounding box center [784, 469] width 76 height 39
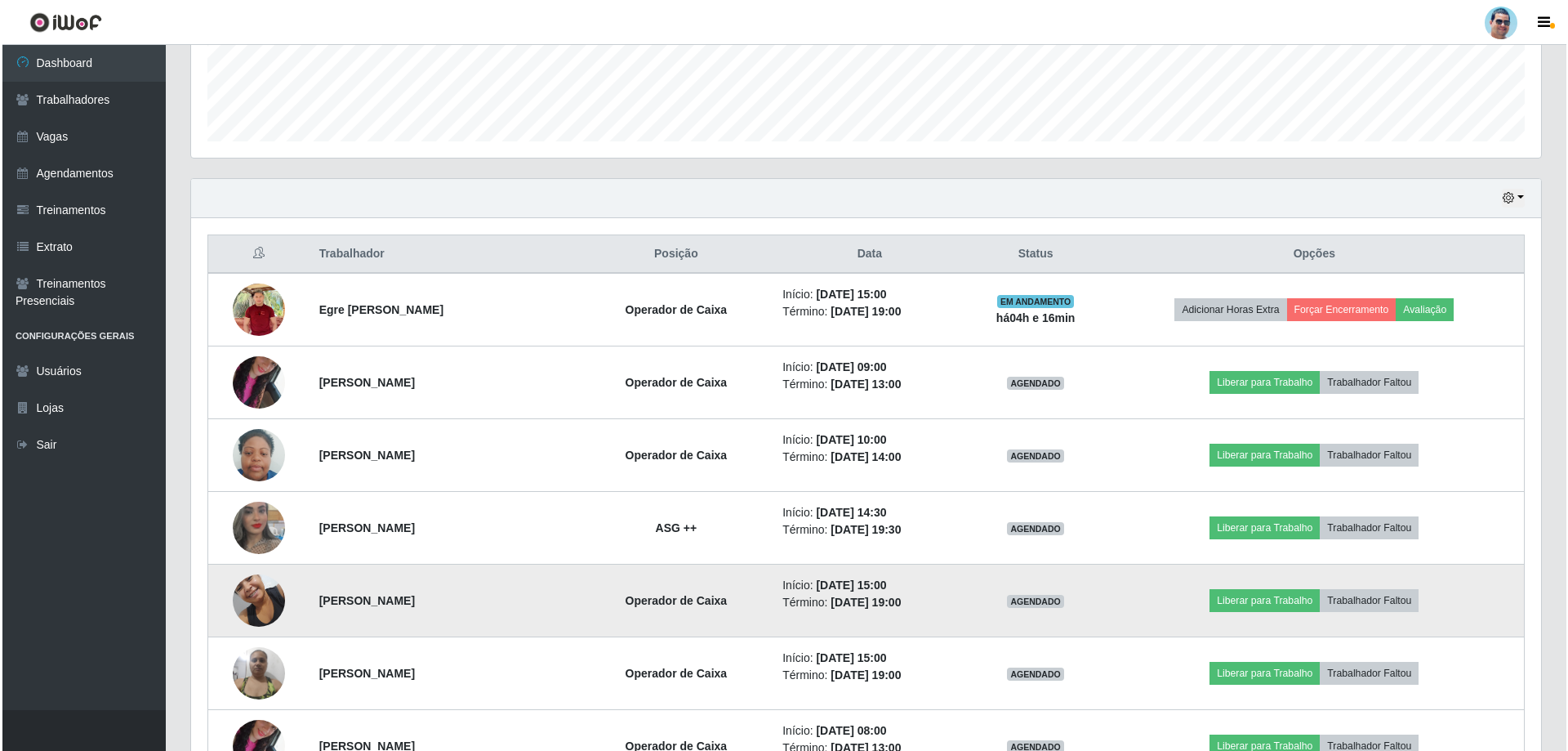
scroll to position [452, 0]
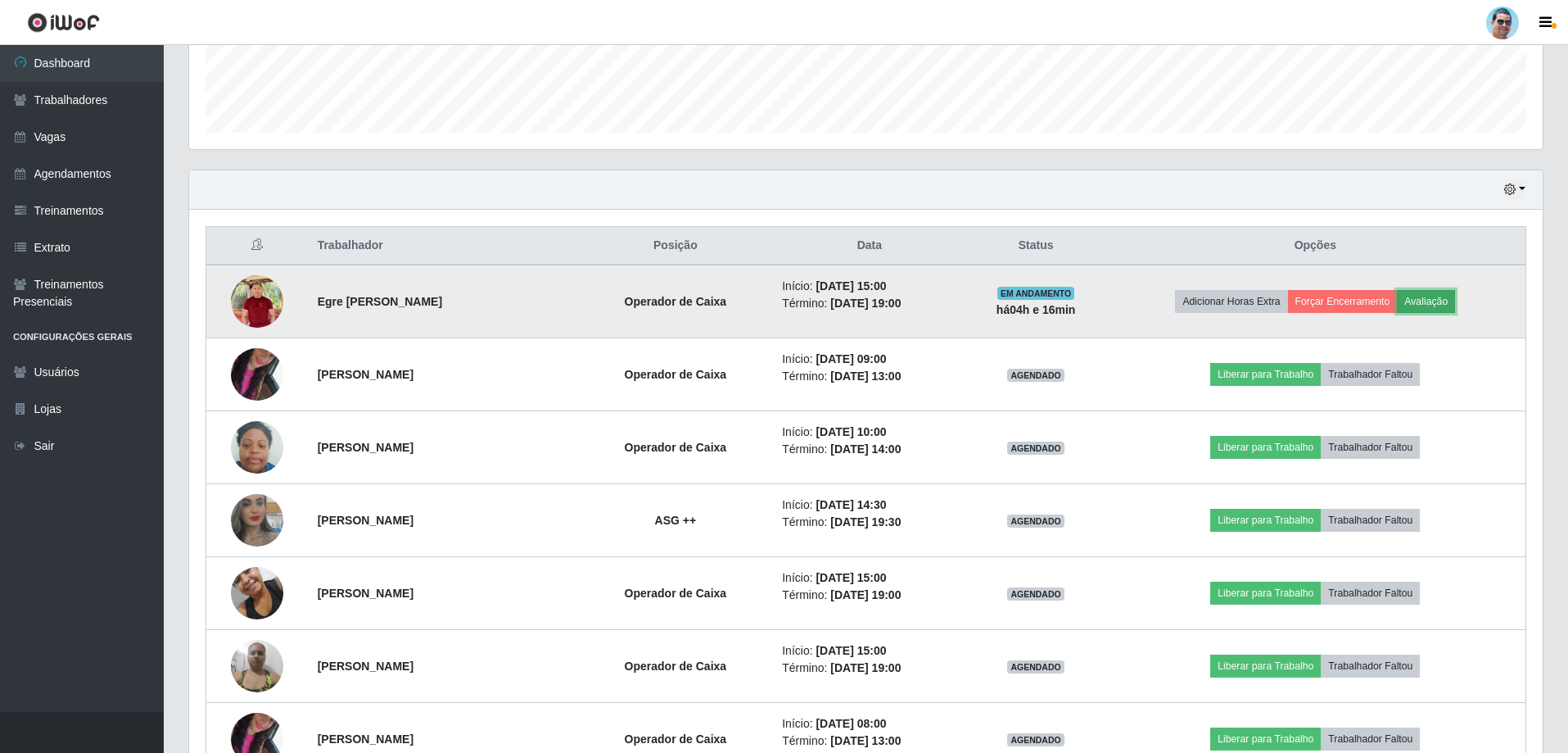
click at [1435, 301] on button "Avaliação" at bounding box center [1425, 301] width 58 height 23
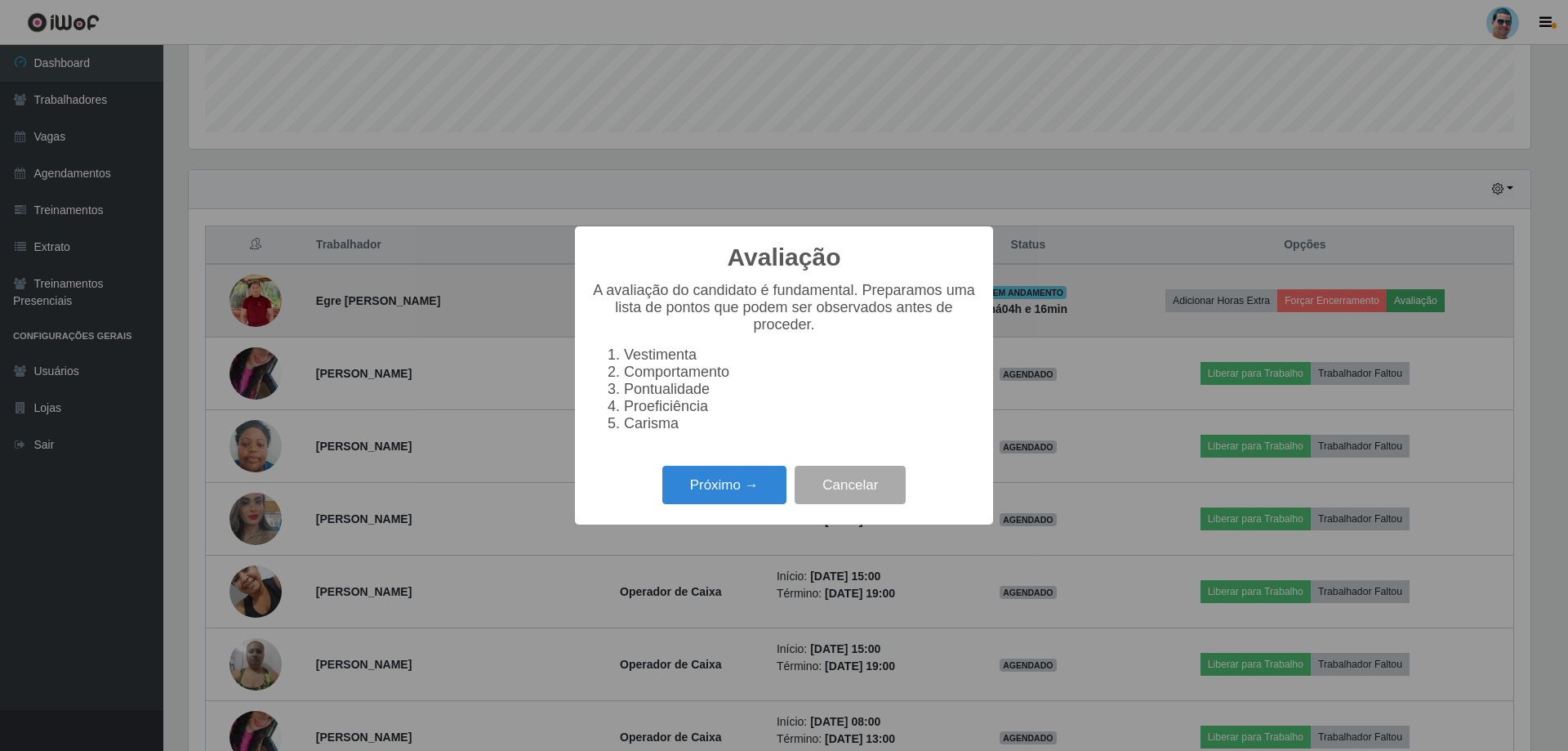
scroll to position [339, 1341]
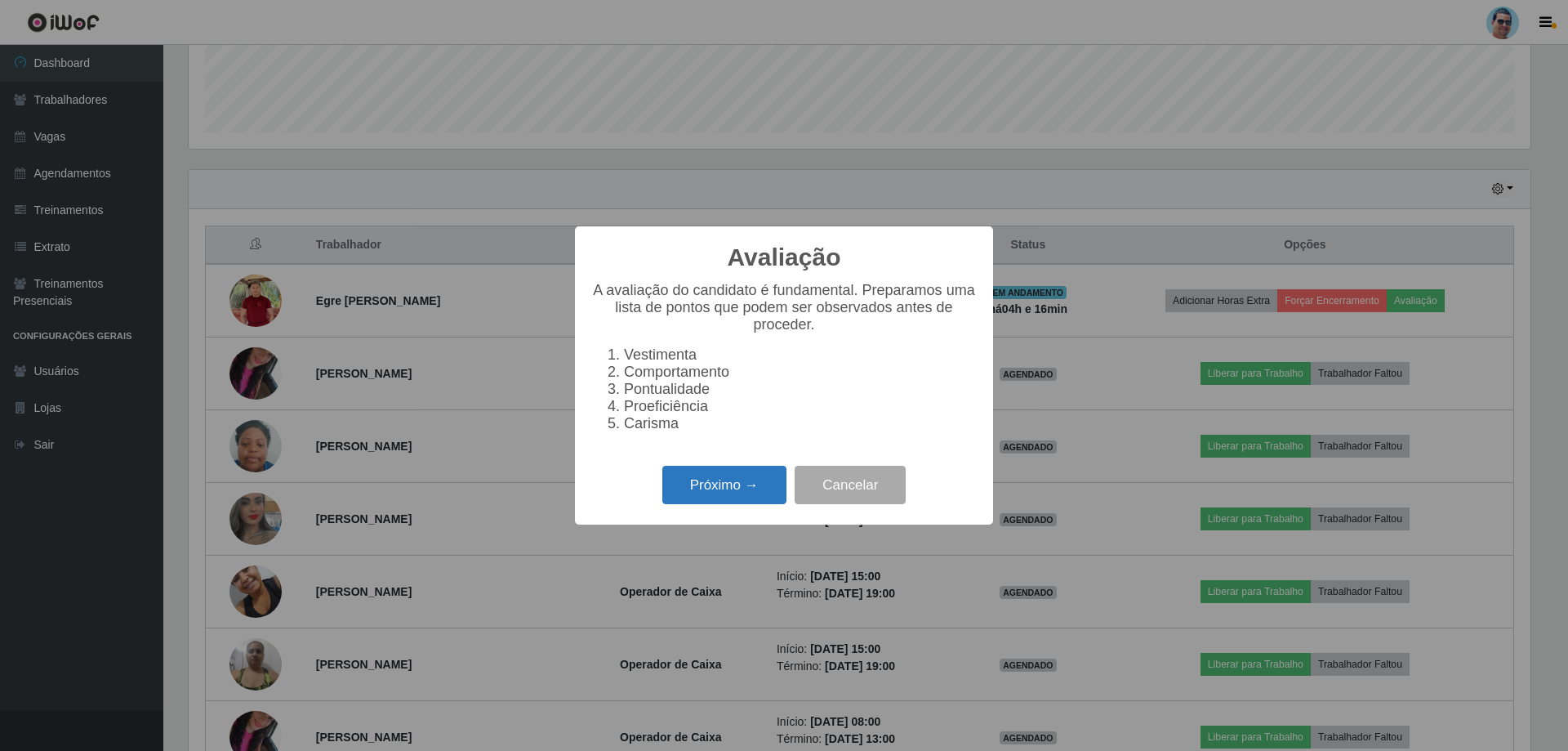
click at [716, 486] on button "Próximo →" at bounding box center [724, 485] width 124 height 39
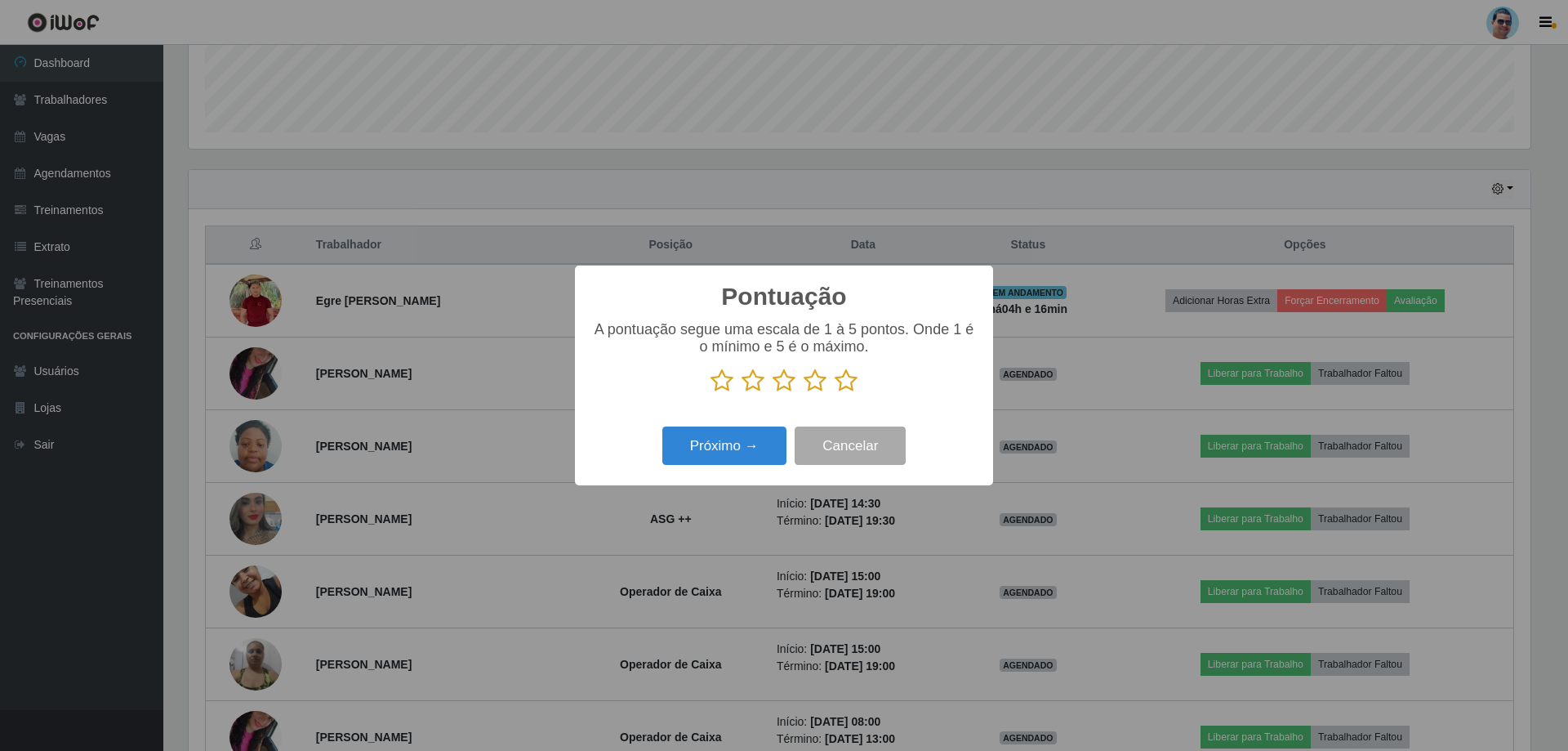
scroll to position [816674, 815162]
click at [840, 378] on icon at bounding box center [845, 380] width 23 height 24
click at [834, 393] on input "radio" at bounding box center [834, 393] width 0 height 0
click at [729, 447] on button "Próximo →" at bounding box center [724, 445] width 124 height 39
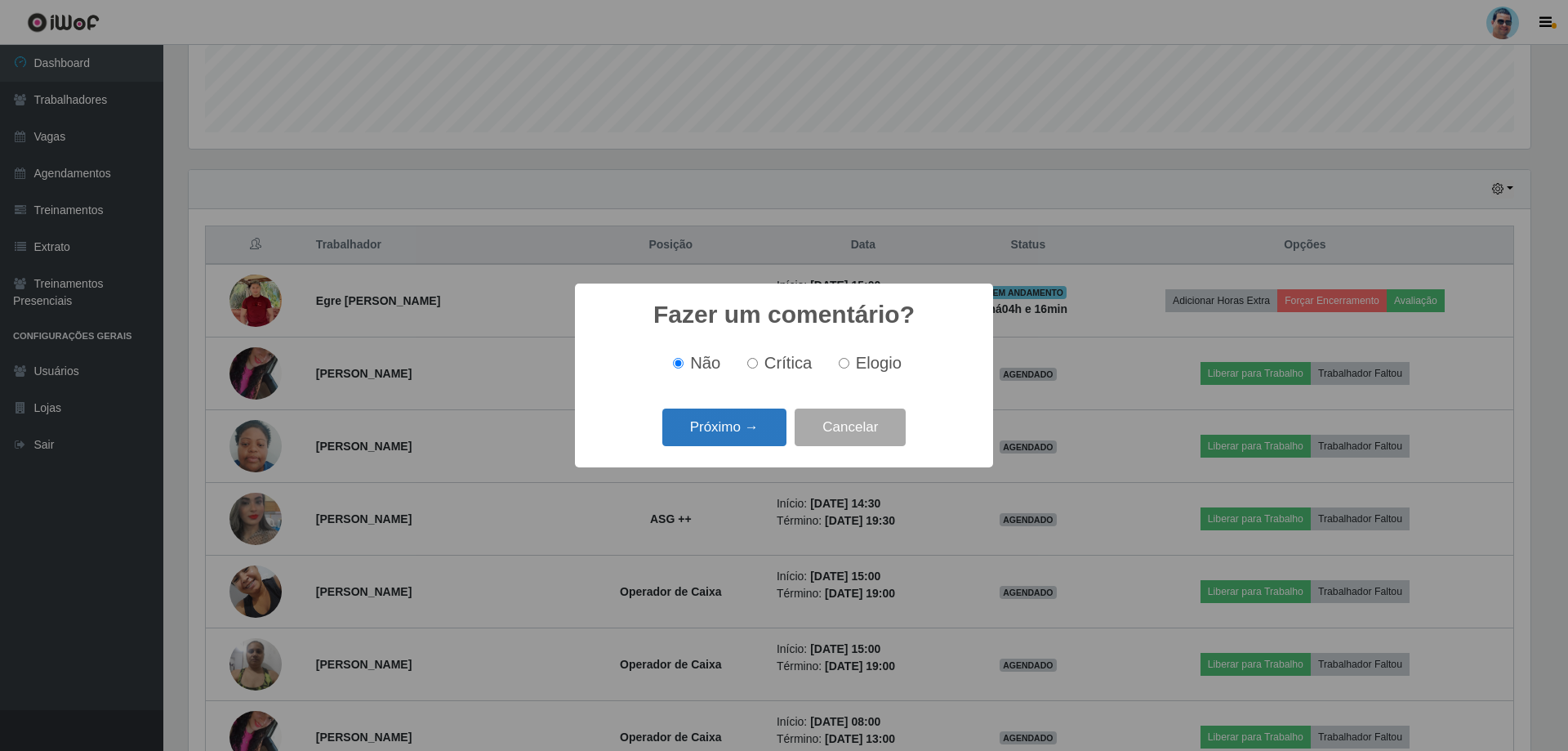
click at [725, 441] on button "Próximo →" at bounding box center [724, 428] width 124 height 39
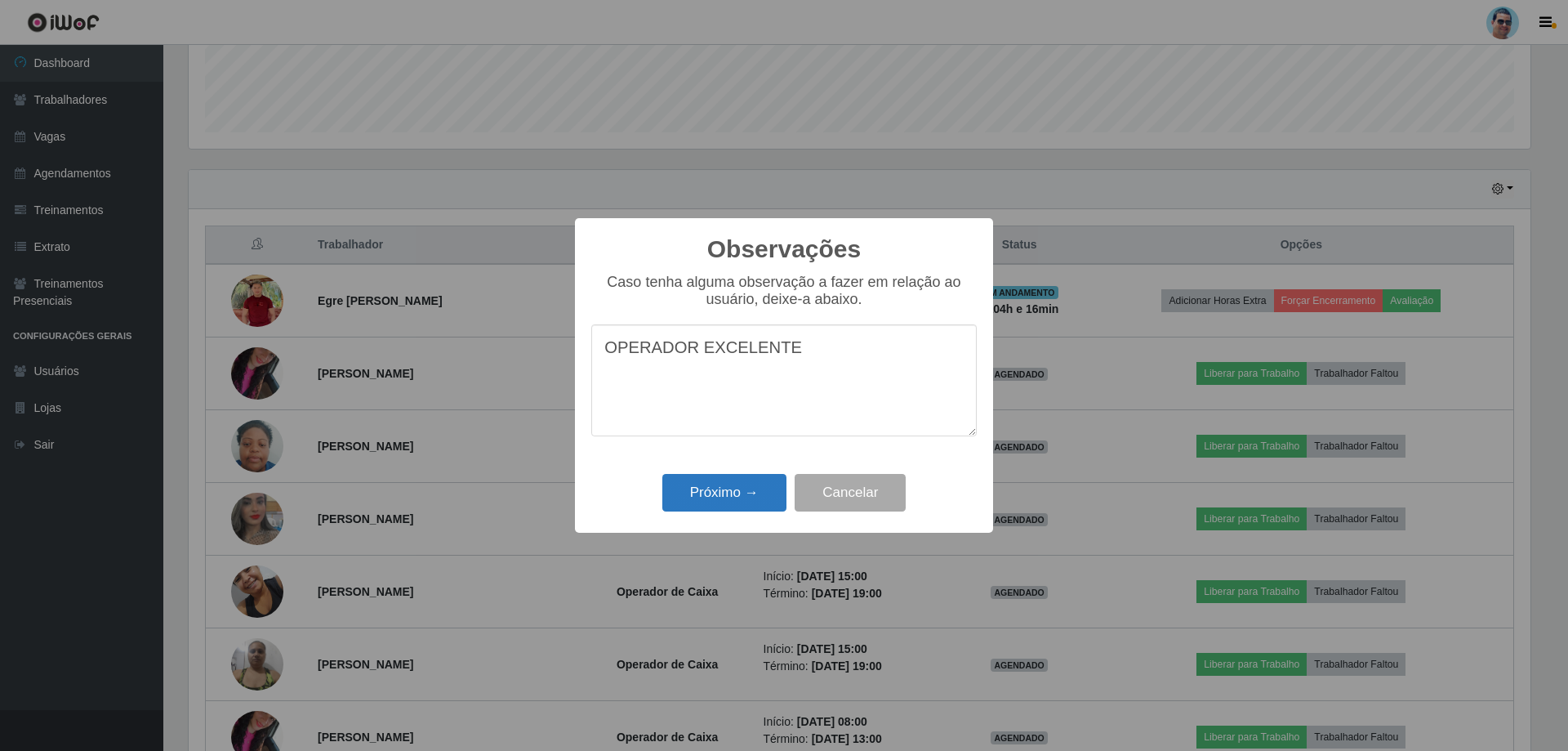
type textarea "OPERADOR EXCELENTE"
click at [722, 506] on button "Próximo →" at bounding box center [724, 493] width 124 height 39
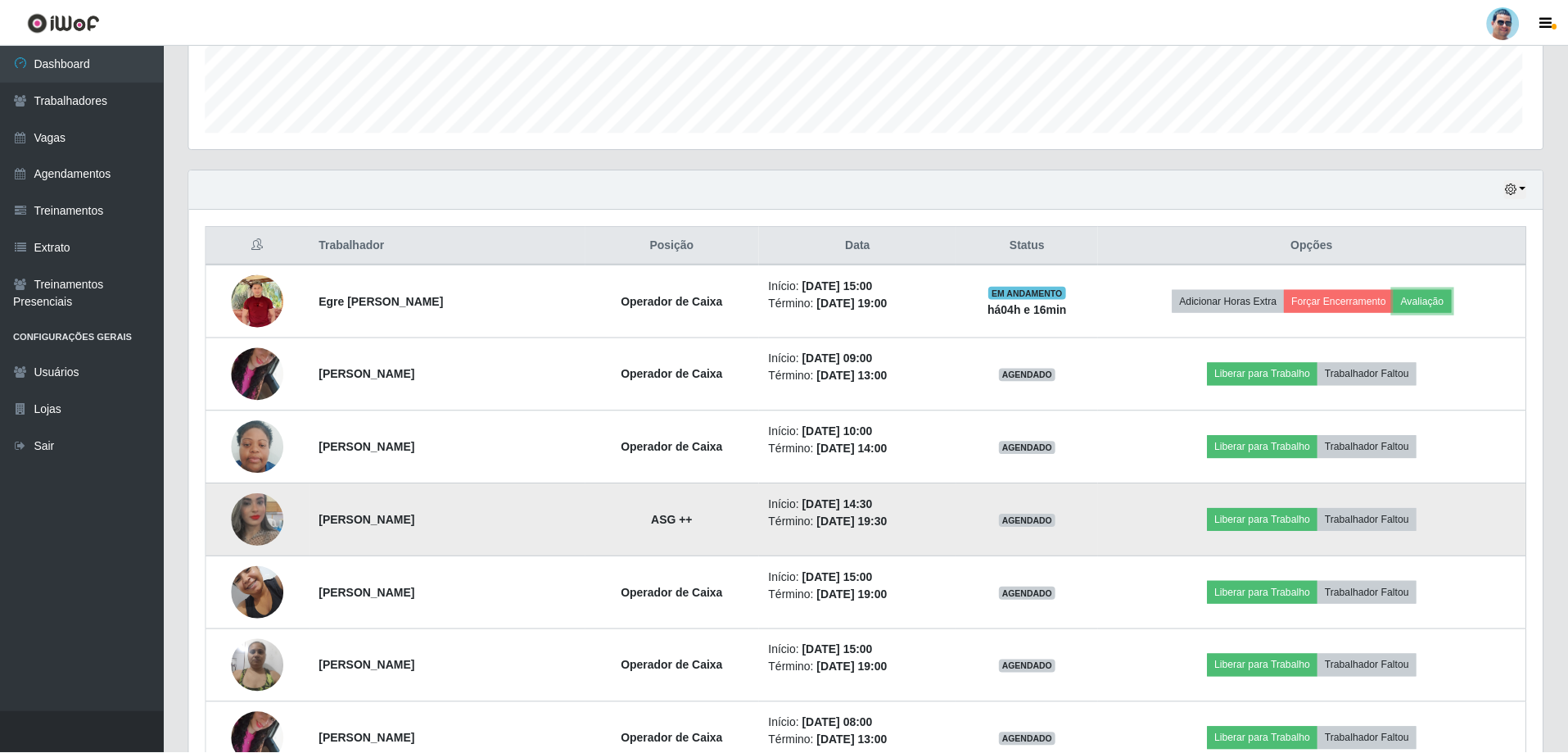
scroll to position [340, 1353]
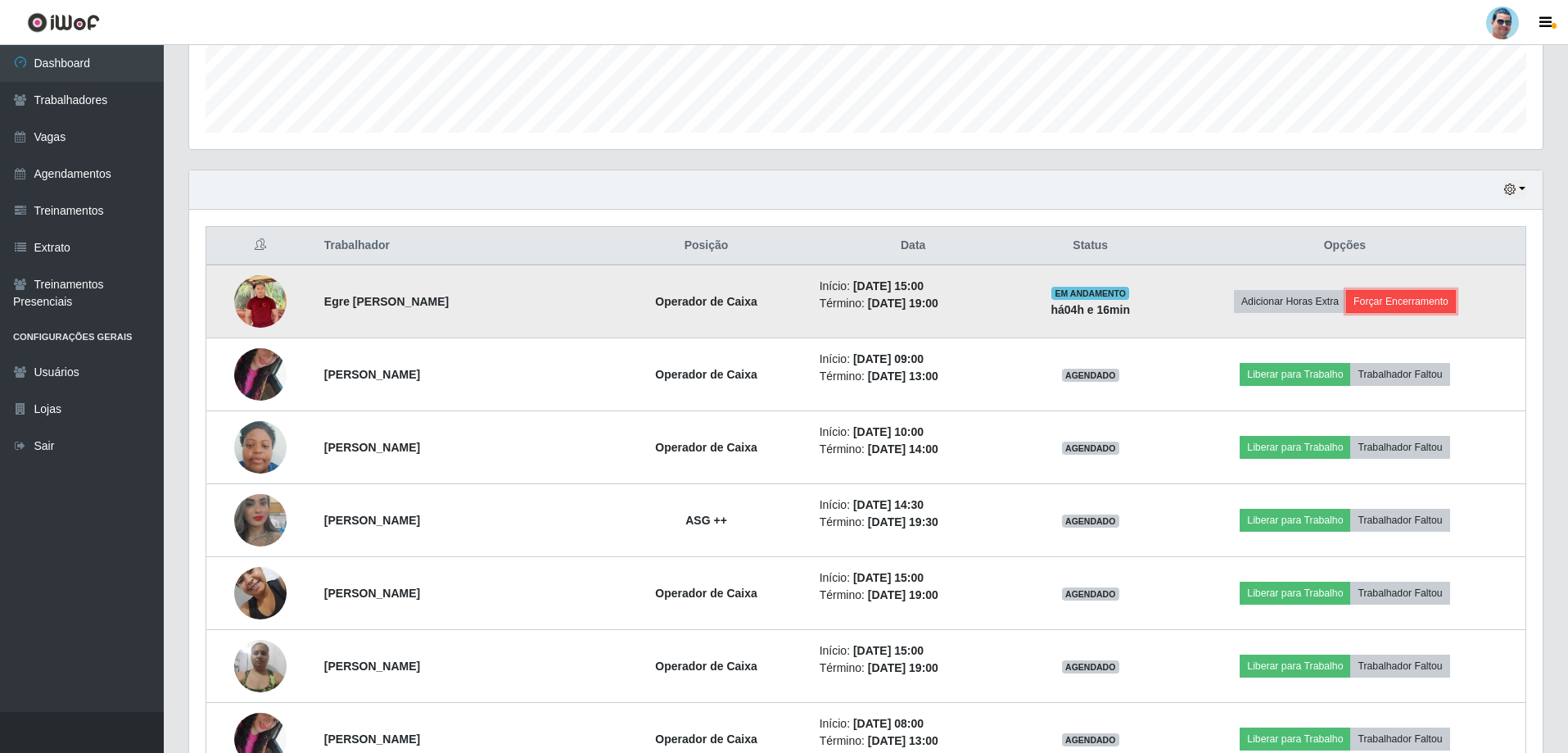
click at [1390, 306] on button "Forçar Encerramento" at bounding box center [1400, 301] width 110 height 23
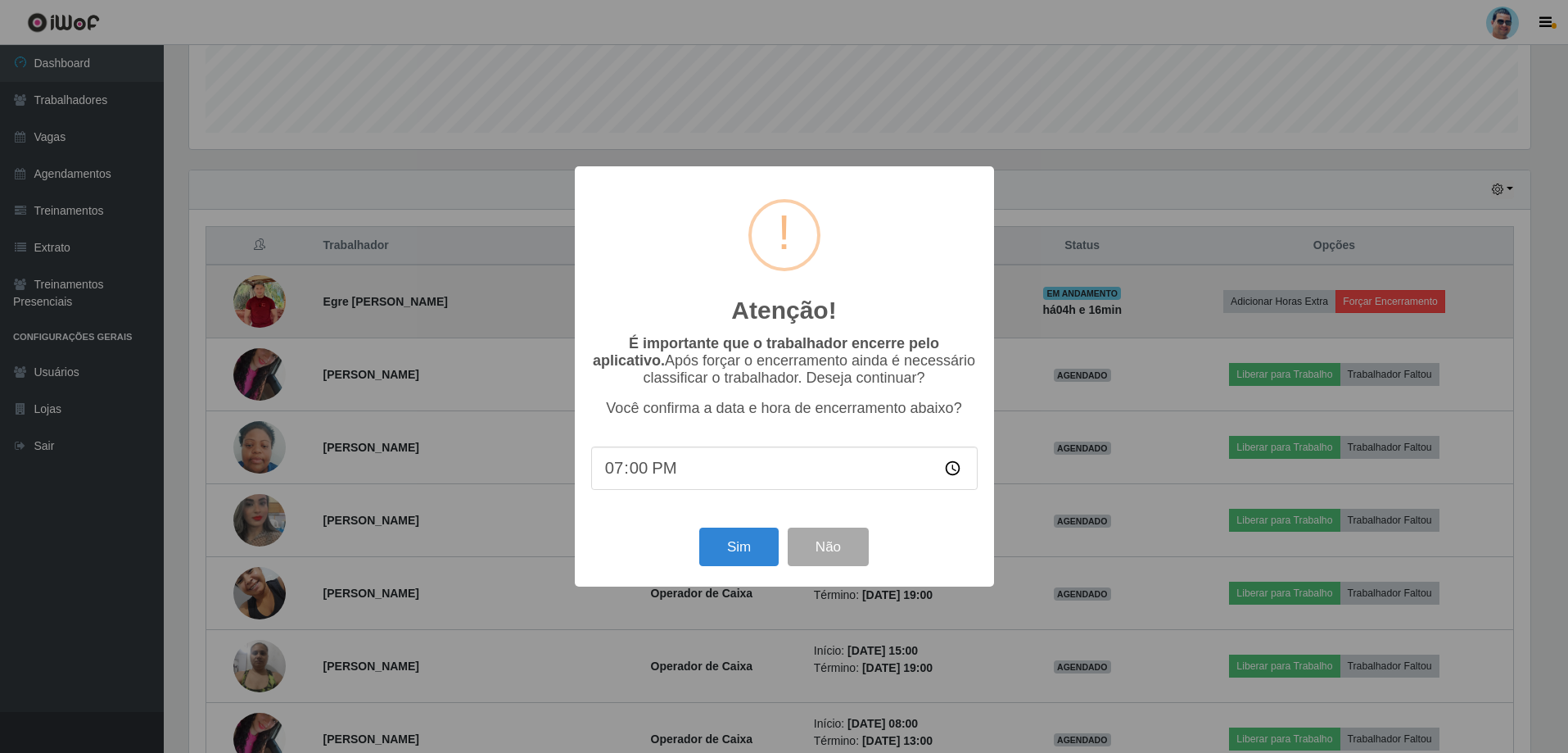
scroll to position [340, 1345]
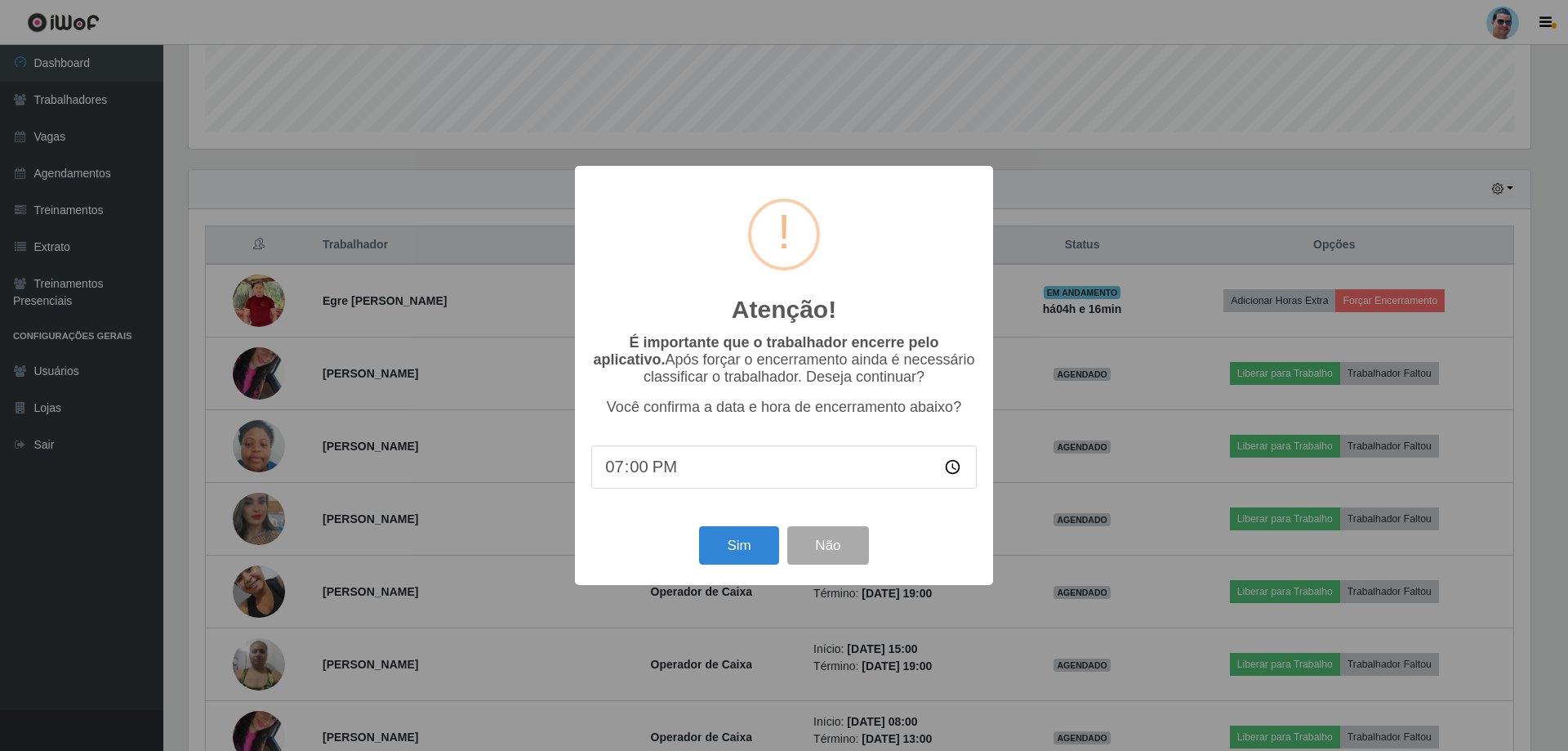
click at [638, 470] on input "19:00" at bounding box center [784, 467] width 386 height 44
type input "19:08"
click at [743, 554] on button "Sim" at bounding box center [738, 545] width 79 height 39
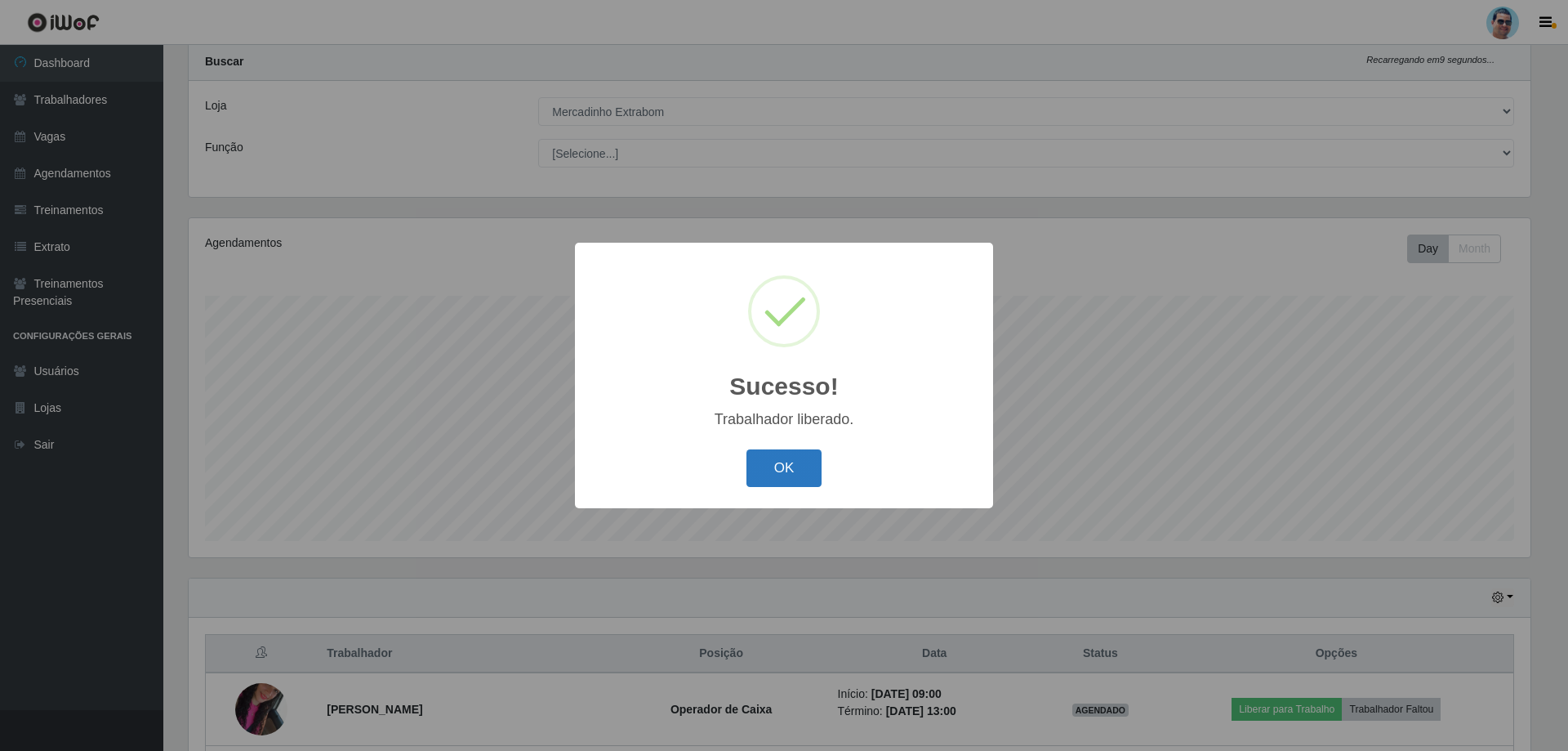
click at [812, 458] on button "OK" at bounding box center [784, 469] width 76 height 39
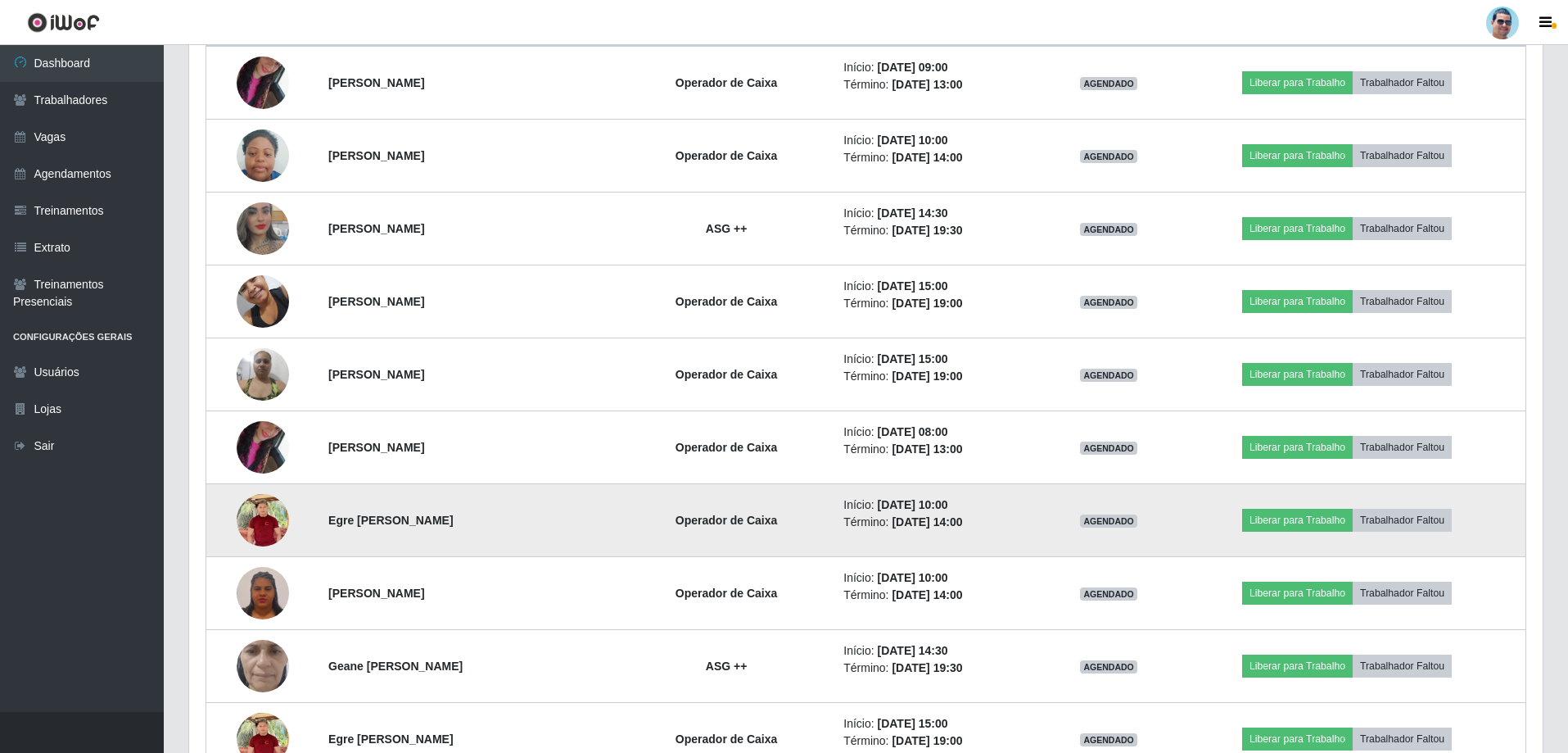
scroll to position [698, 0]
